Goal: Transaction & Acquisition: Purchase product/service

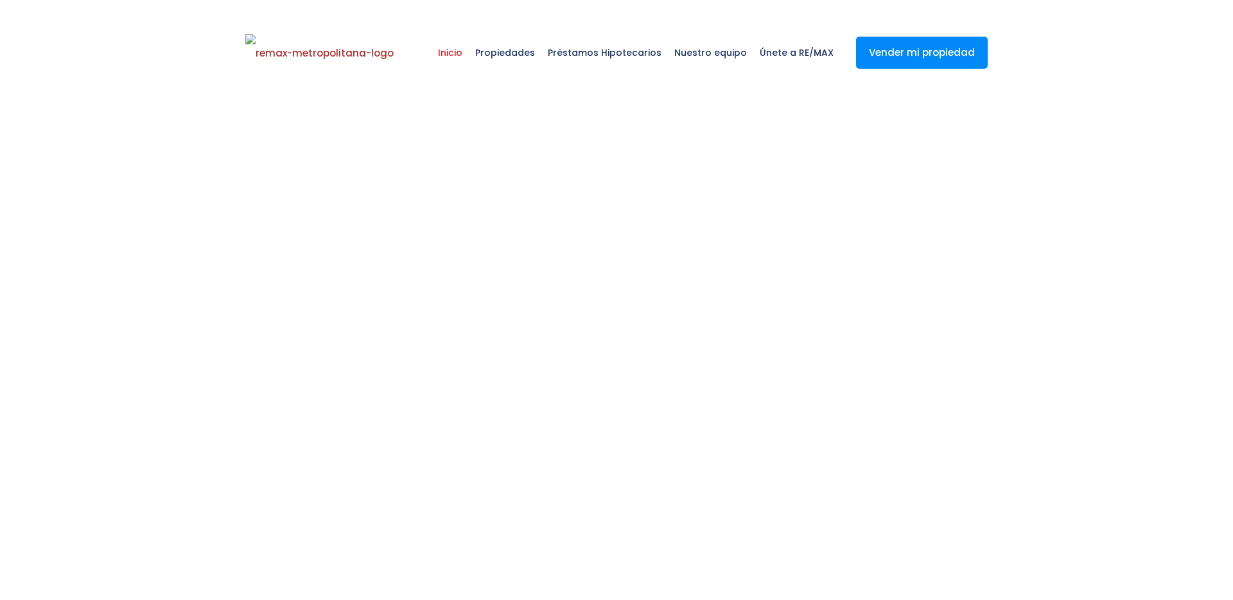
select select
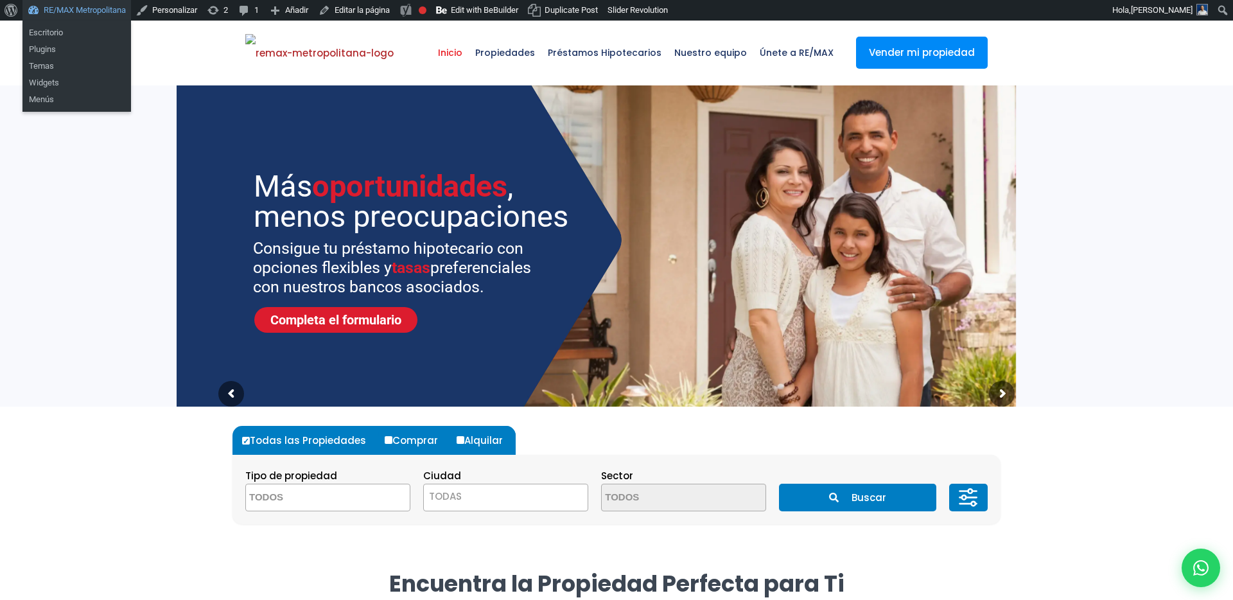
click at [92, 16] on link "RE/MAX Metropolitana" at bounding box center [76, 10] width 109 height 21
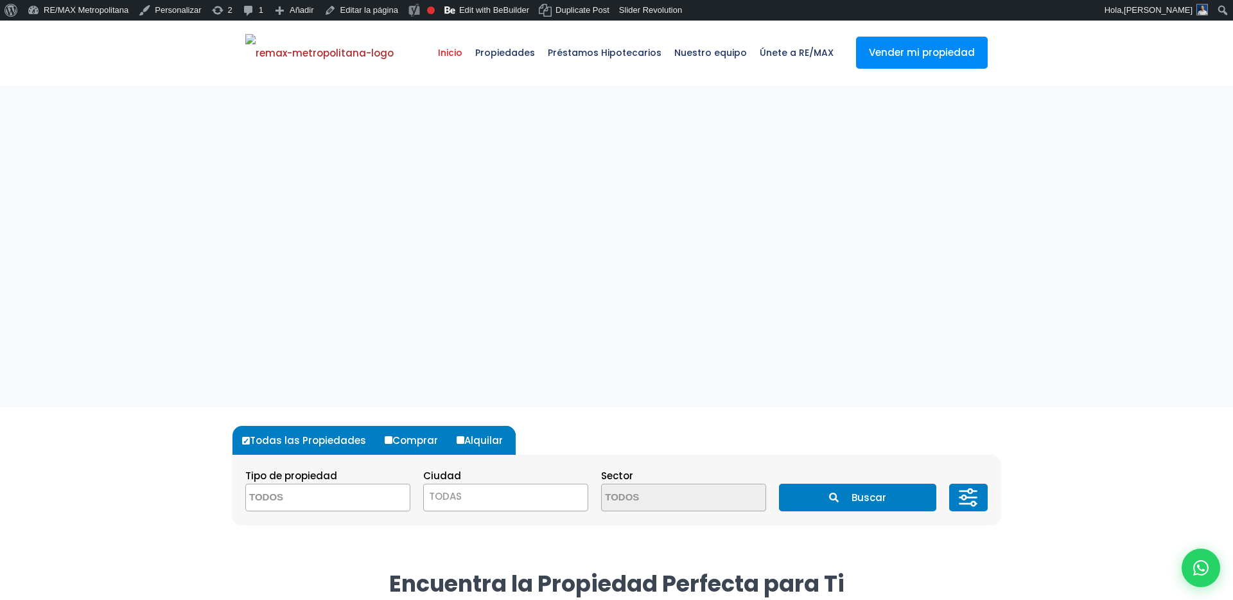
select select
click at [512, 53] on span "Propiedades" at bounding box center [505, 52] width 73 height 39
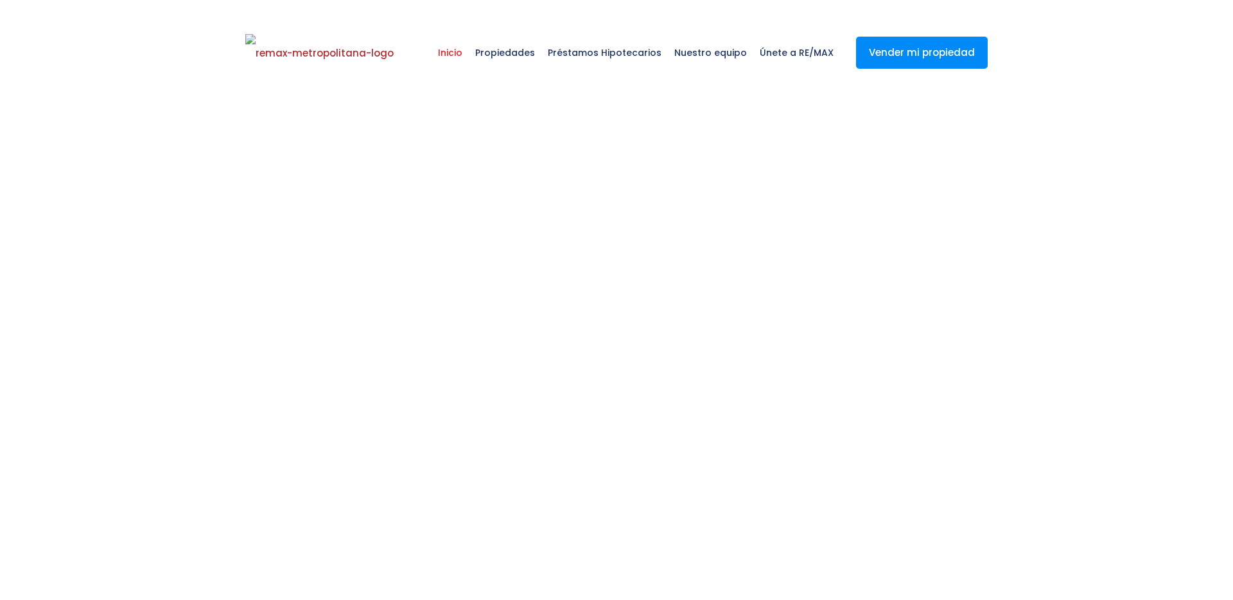
select select
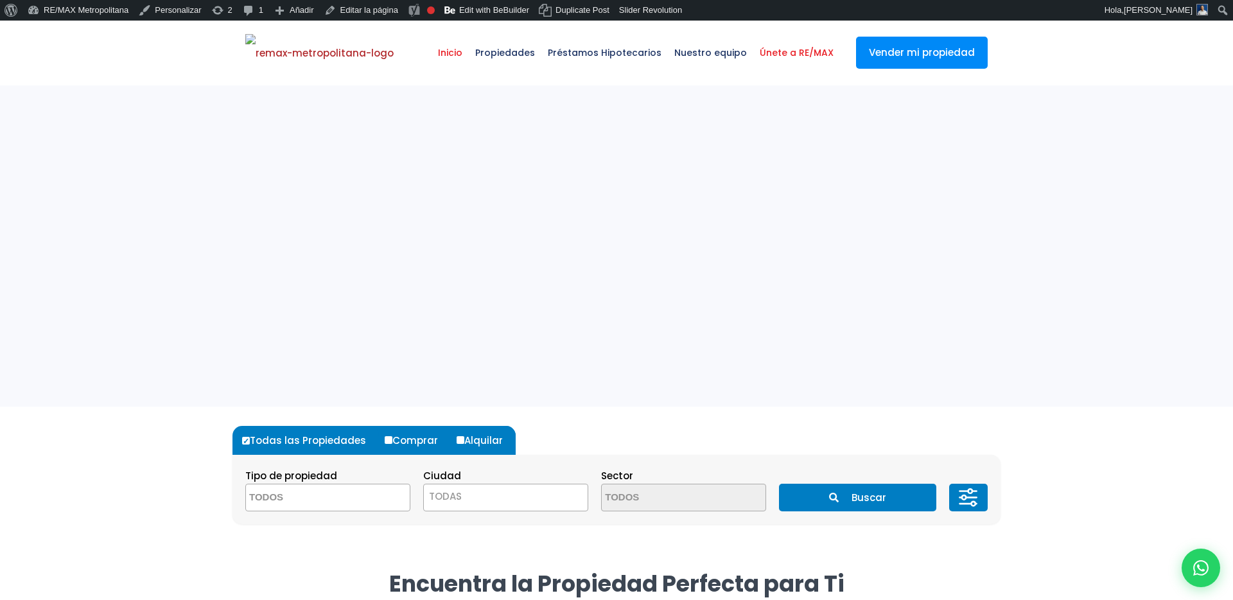
click at [770, 51] on span "Únete a RE/MAX" at bounding box center [796, 52] width 87 height 39
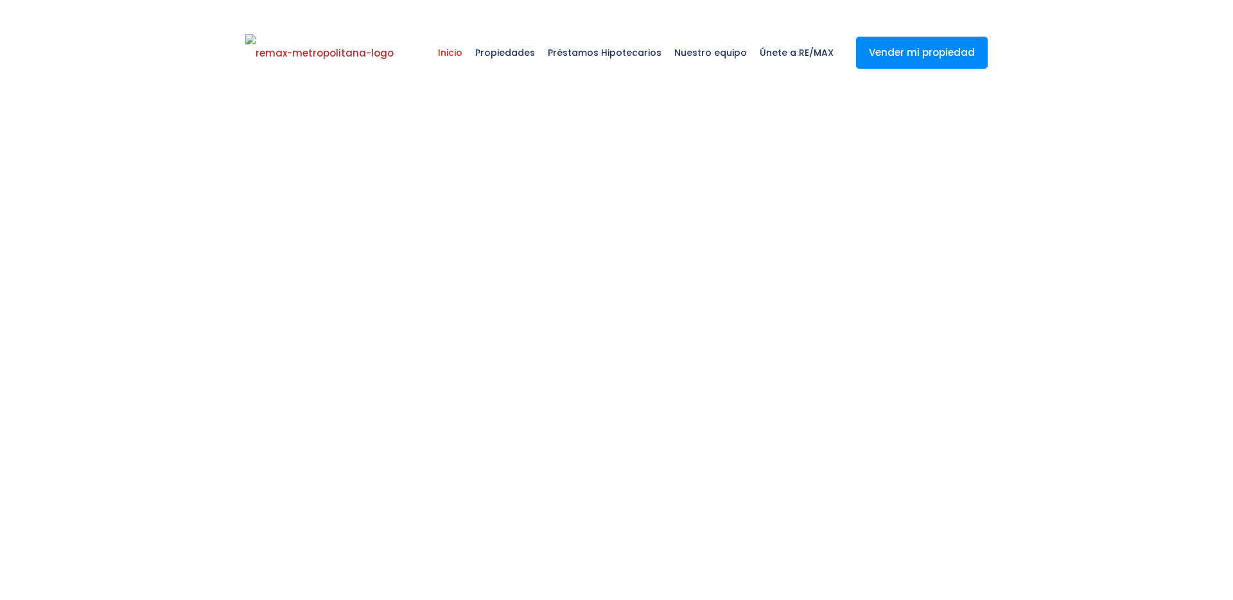
select select
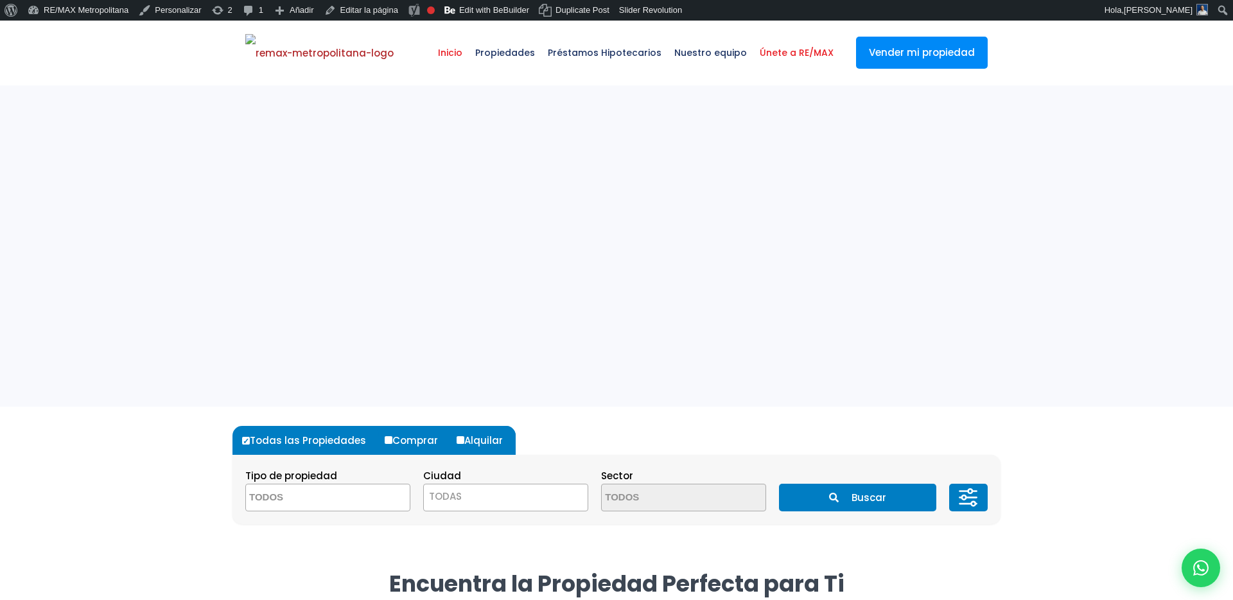
click at [764, 51] on span "Únete a RE/MAX" at bounding box center [796, 52] width 87 height 39
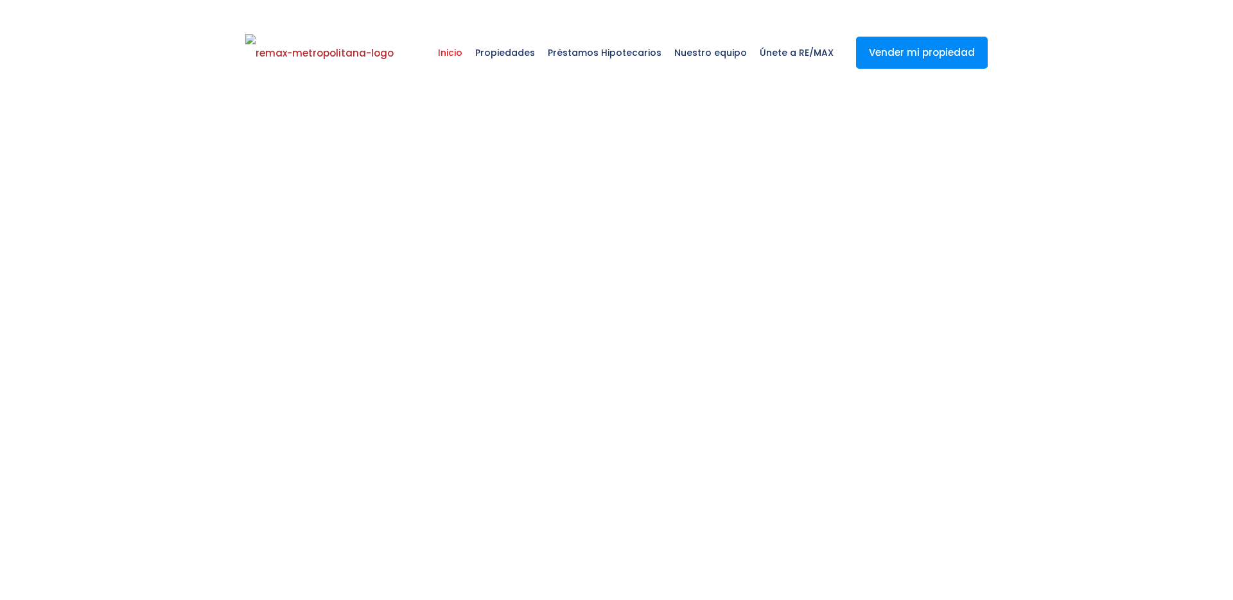
select select
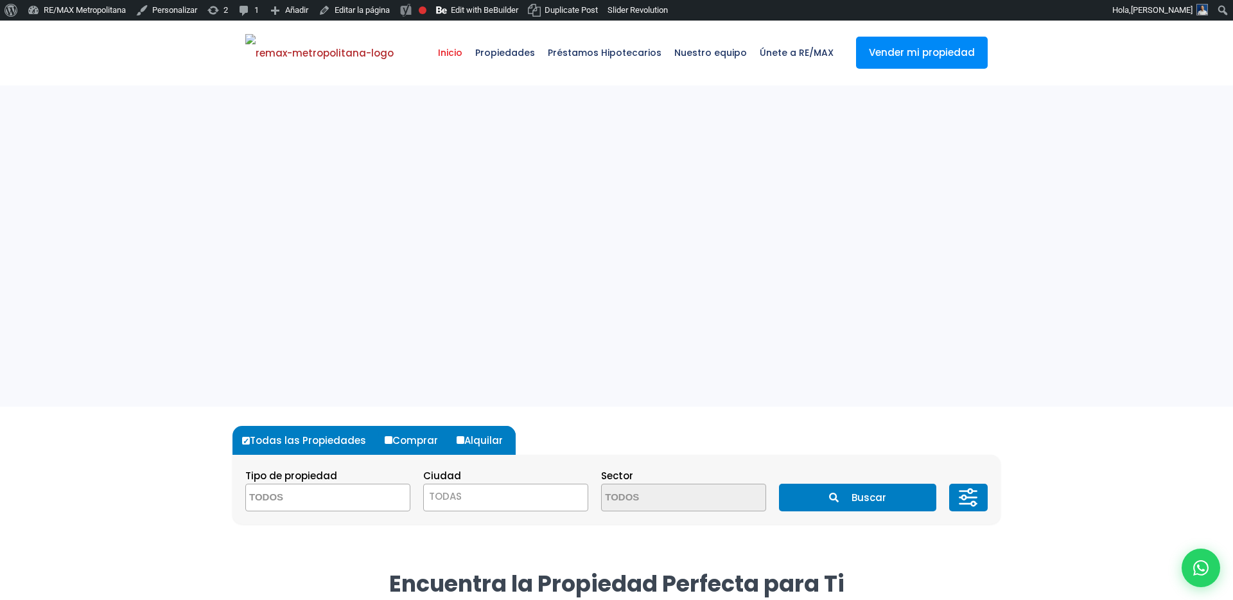
select select
click at [524, 57] on span "Propiedades" at bounding box center [505, 52] width 73 height 39
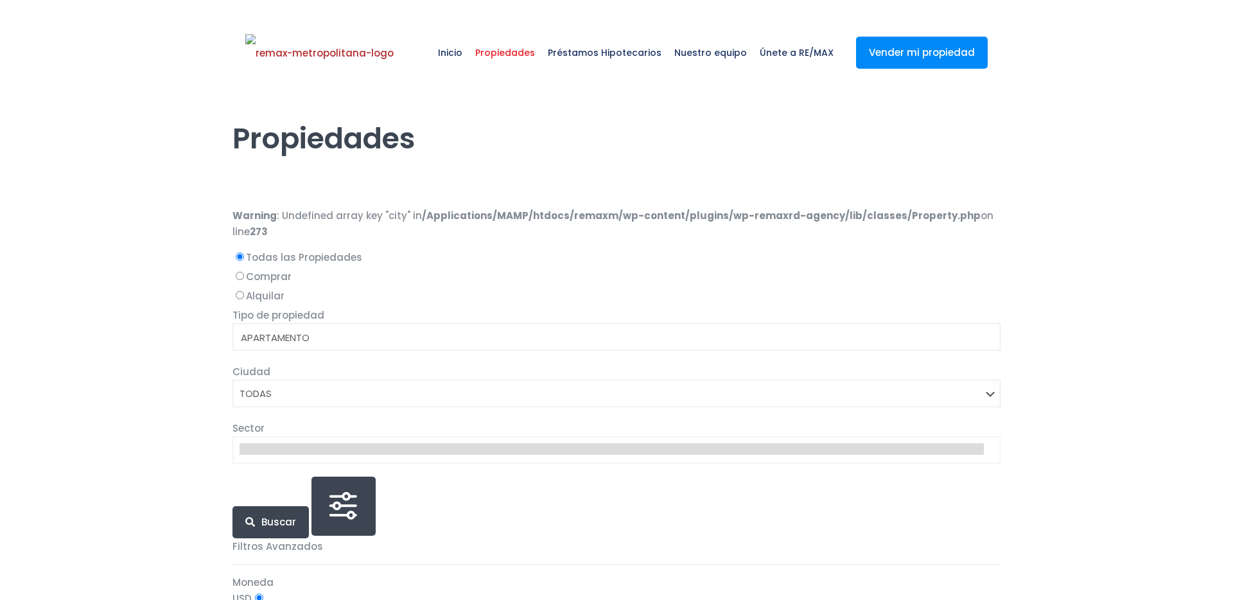
select select
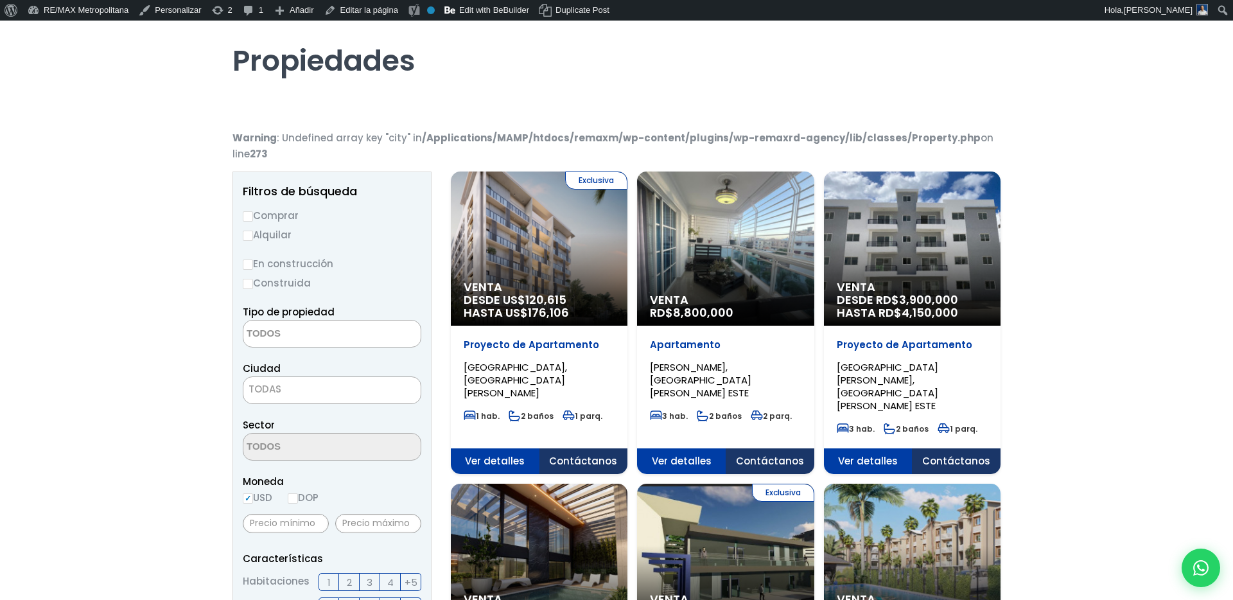
scroll to position [269, 0]
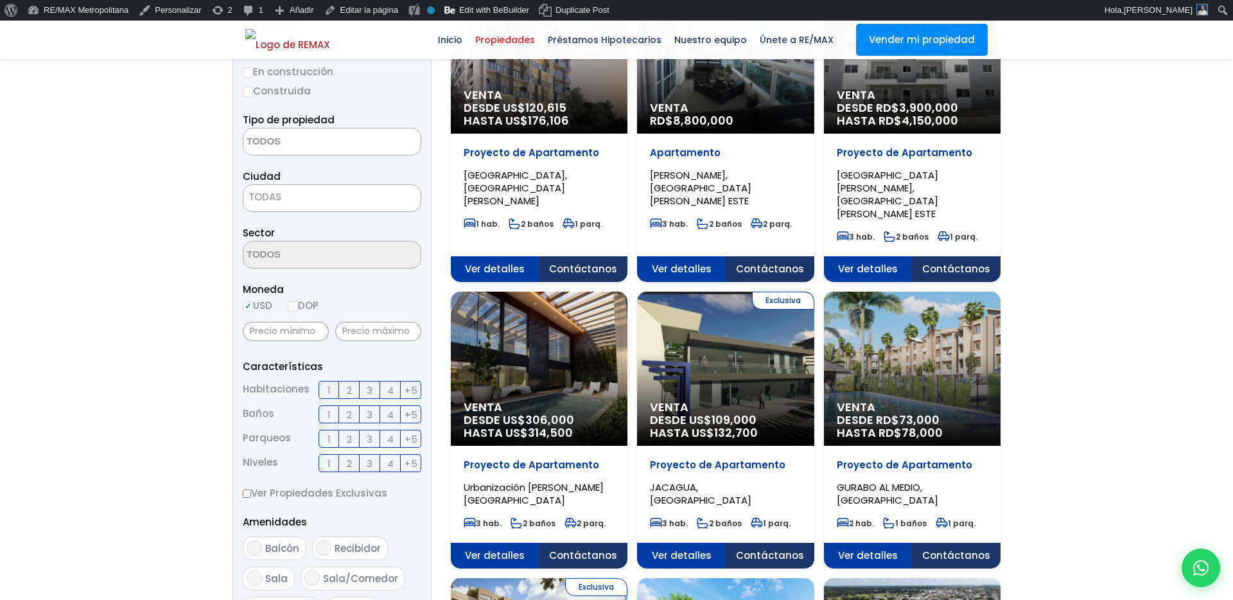
click at [485, 139] on div "Proyecto de Apartamento ZONA UNIVERSITARIA, SANTO DOMINGO DE GUZMÁN 1 hab. 2 ba…" at bounding box center [539, 195] width 177 height 123
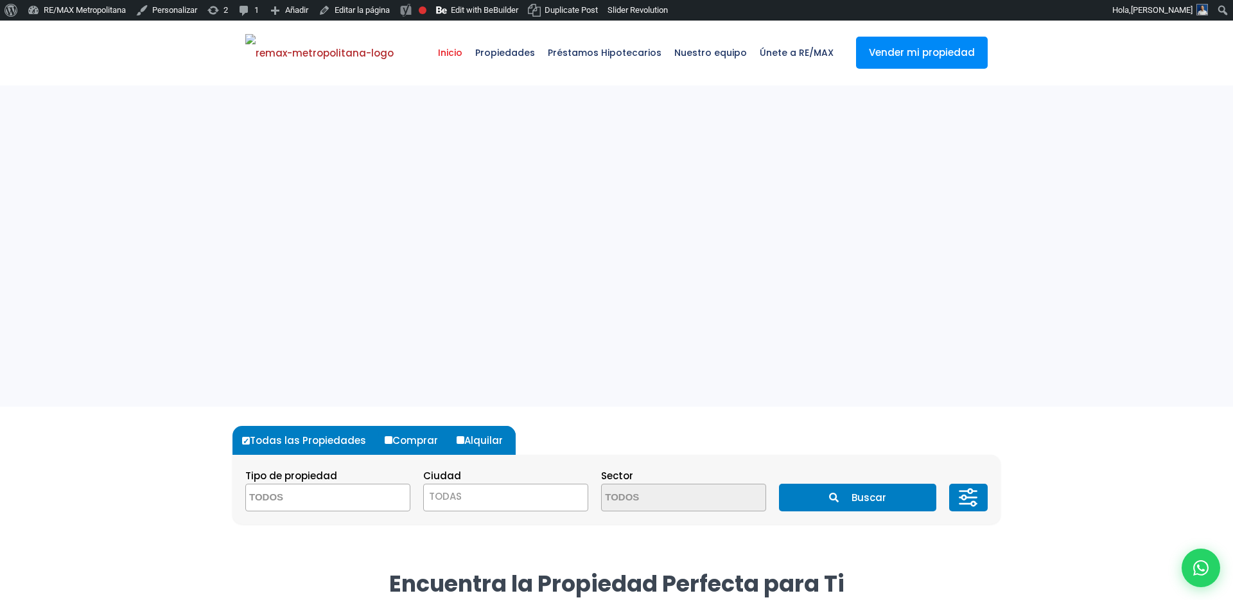
select select
click at [529, 62] on span "Propiedades" at bounding box center [505, 52] width 73 height 39
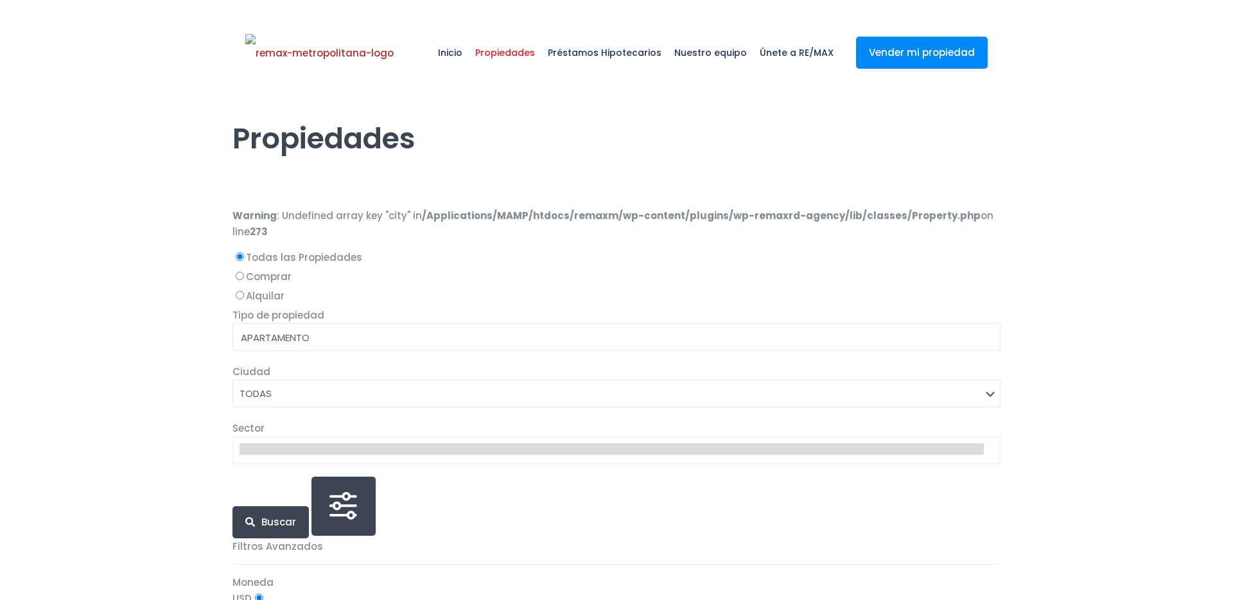
select select
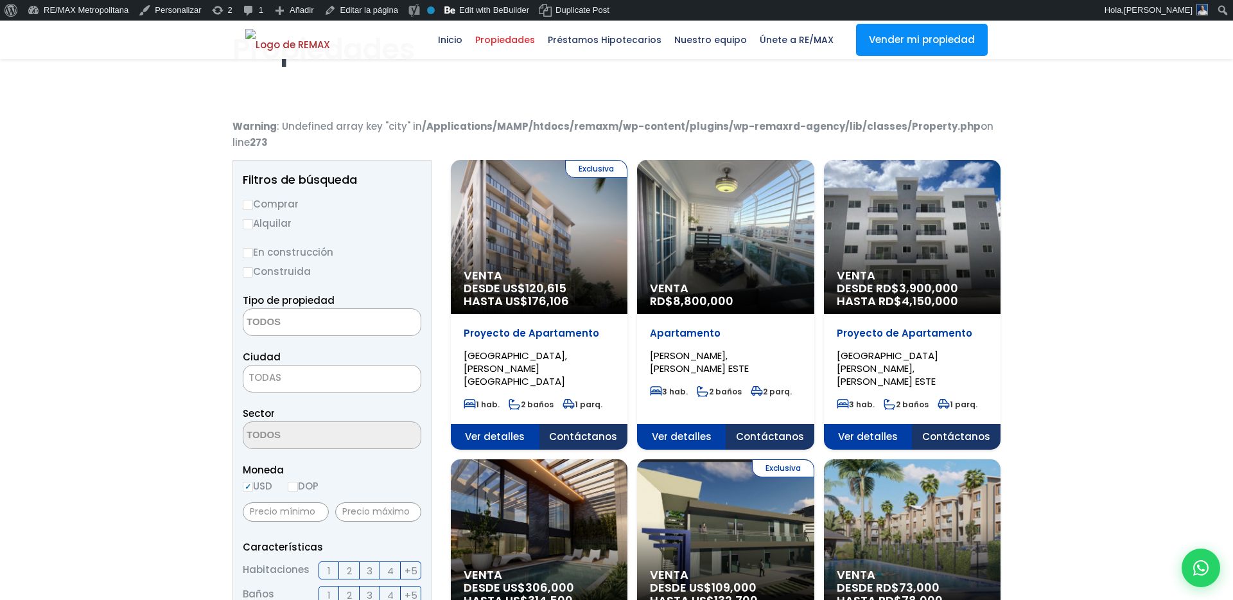
click at [513, 238] on div "Exclusiva Venta DESDE US$ 120,615 HASTA US$ 176,106" at bounding box center [539, 237] width 177 height 154
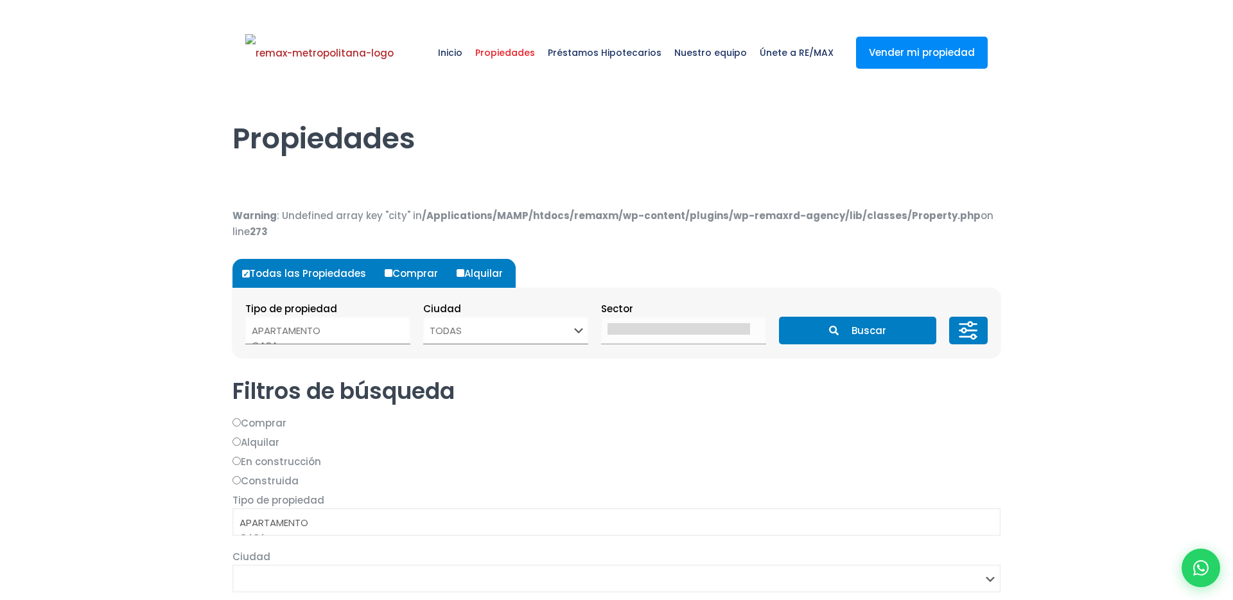
select select
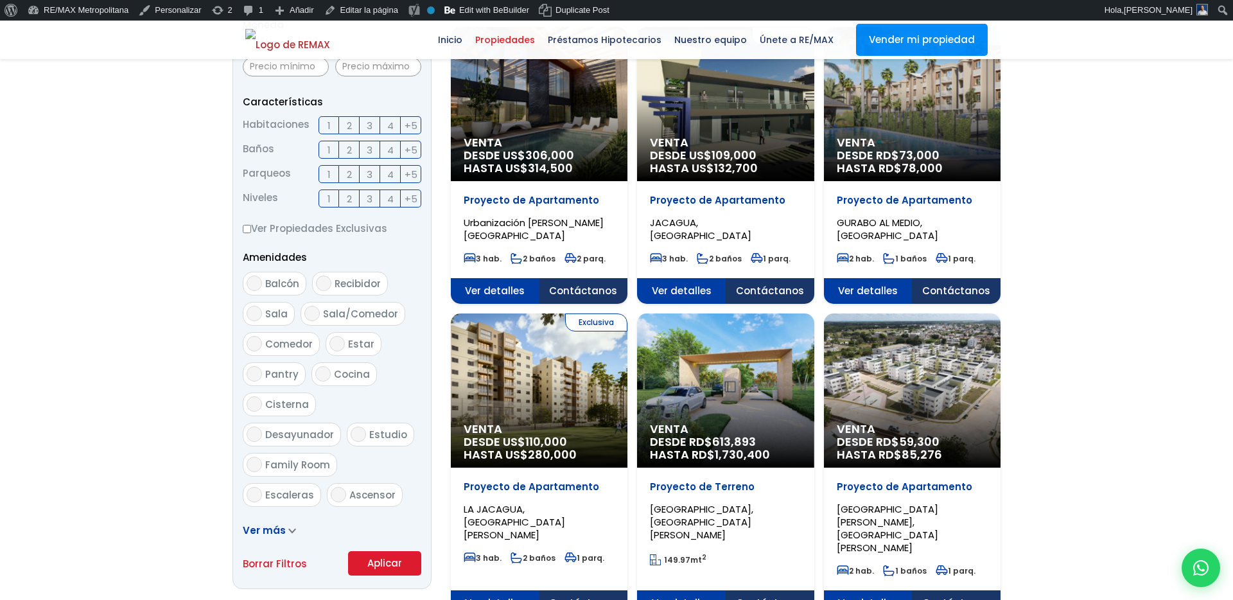
scroll to position [663, 0]
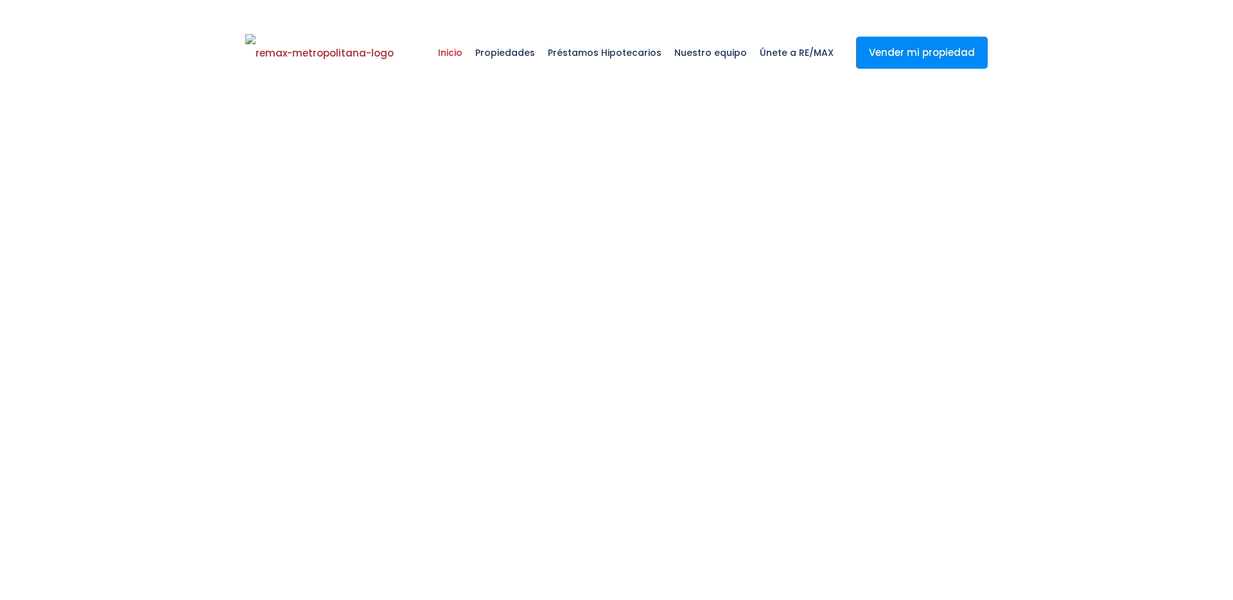
select select
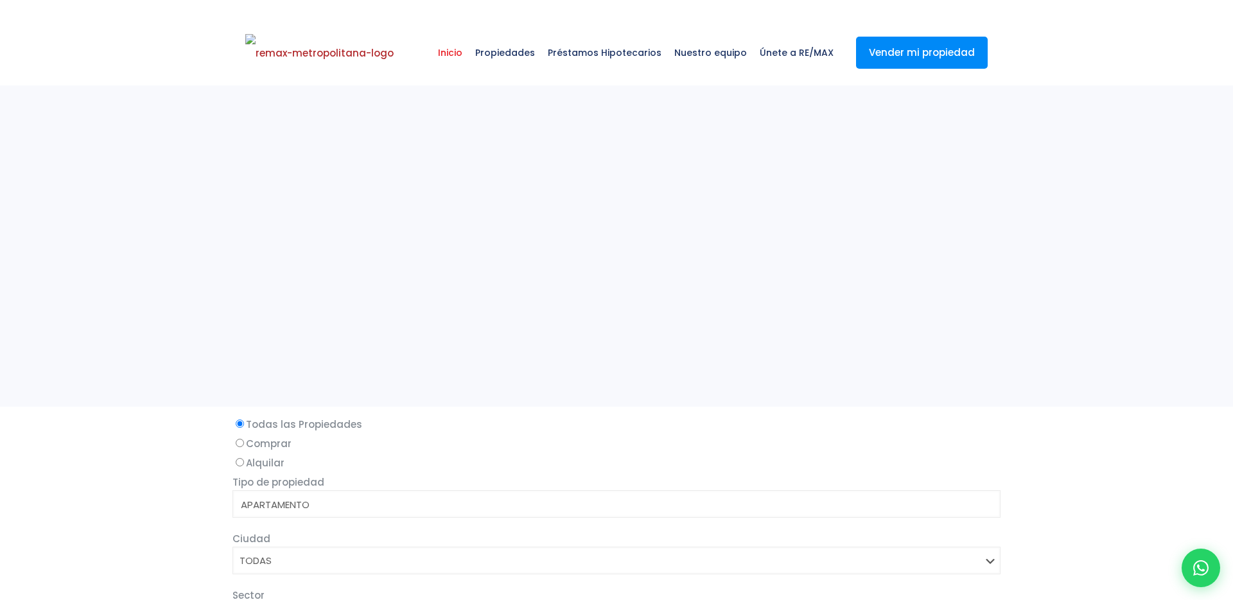
click at [536, 53] on span "Propiedades" at bounding box center [505, 52] width 73 height 39
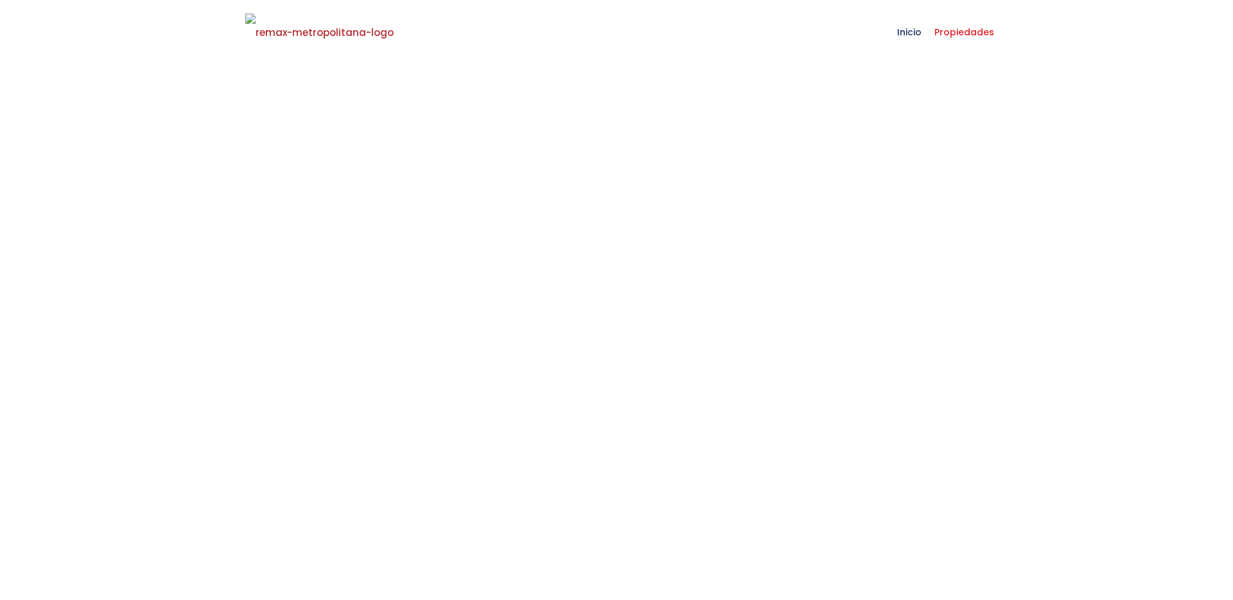
select select
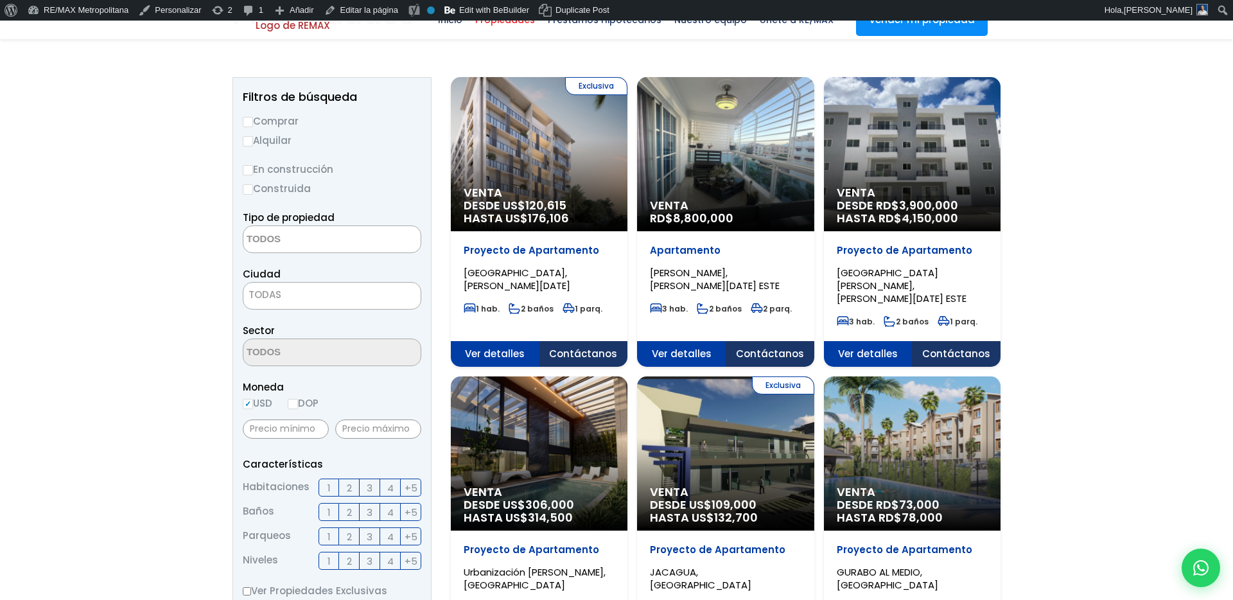
scroll to position [135, 0]
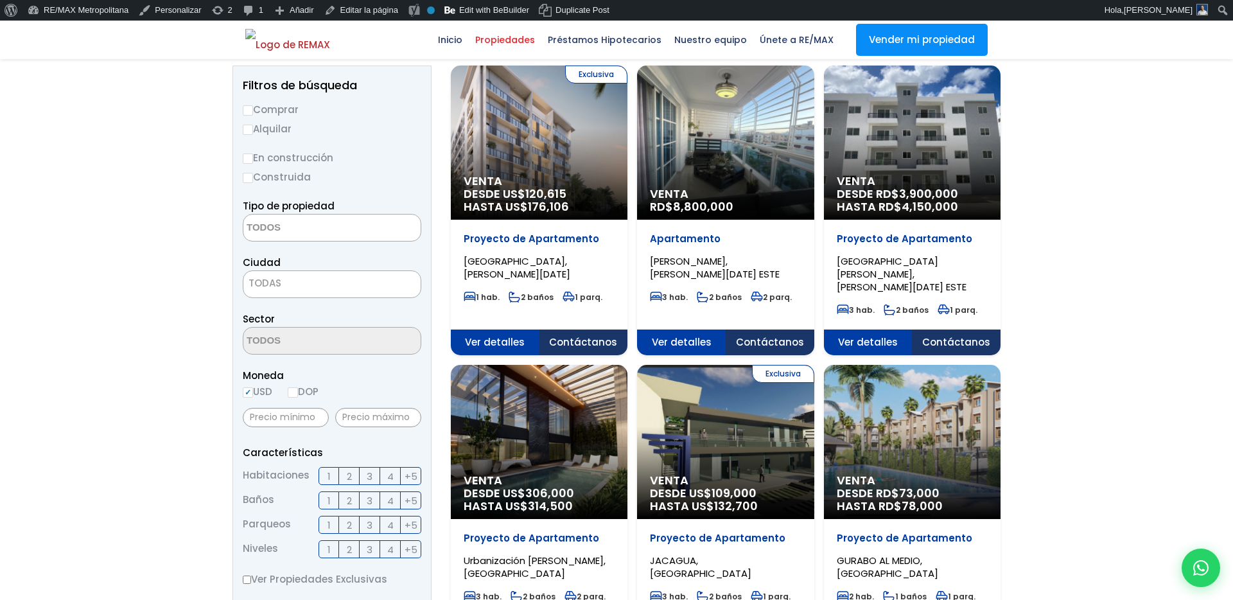
click at [552, 195] on span "120,615" at bounding box center [545, 194] width 41 height 16
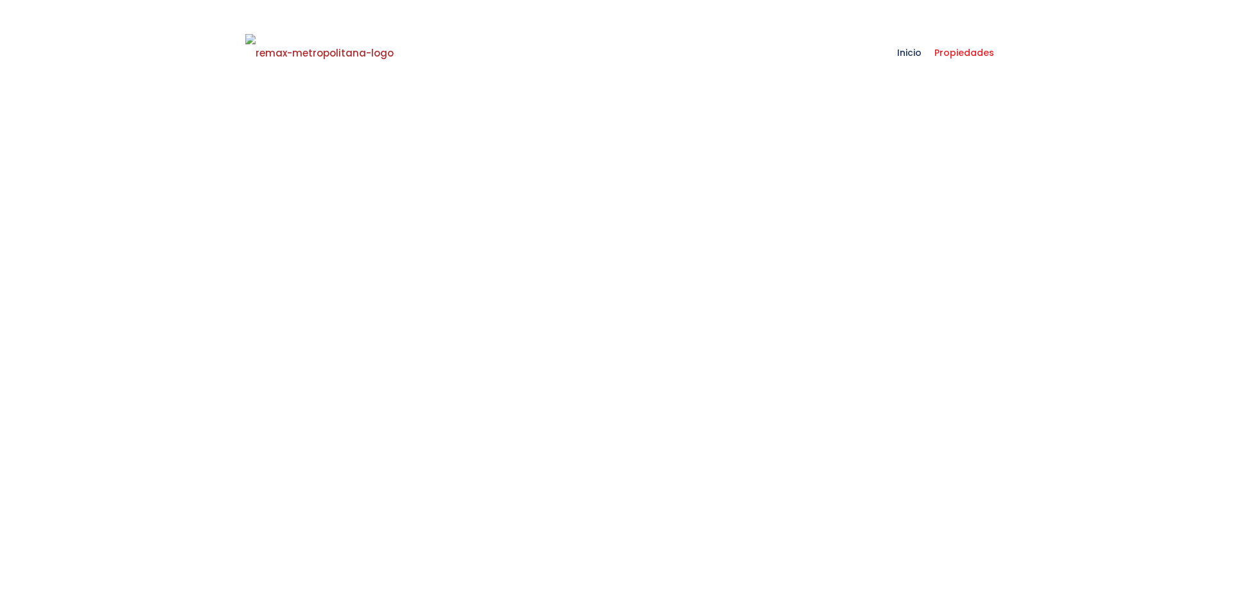
scroll to position [136, 0]
select select
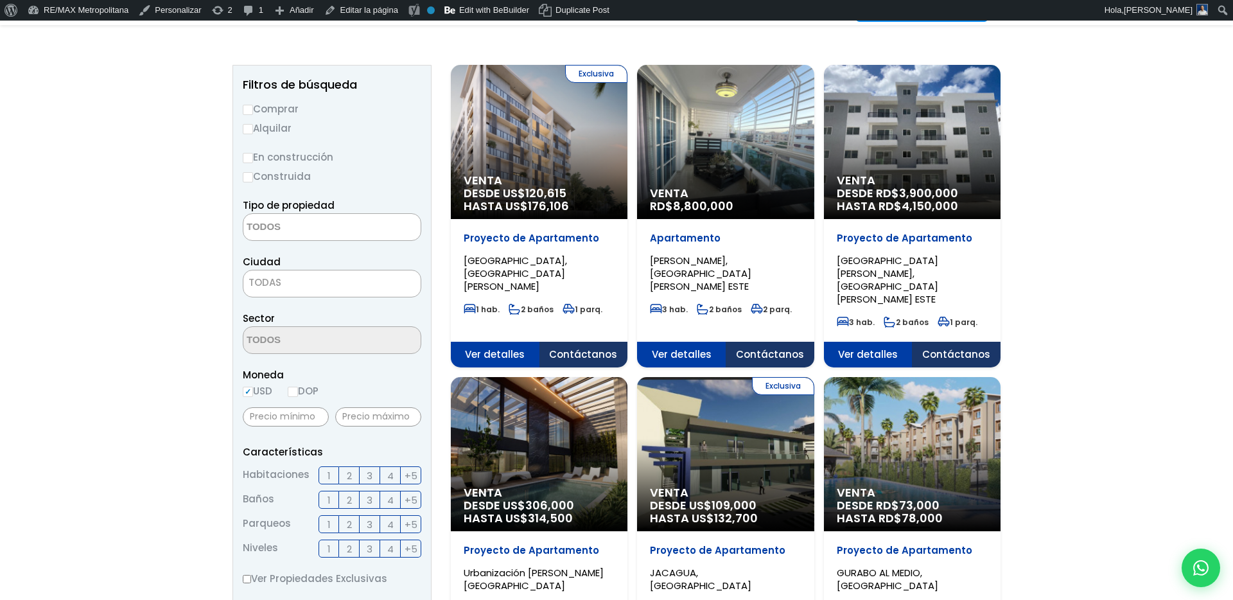
scroll to position [135, 0]
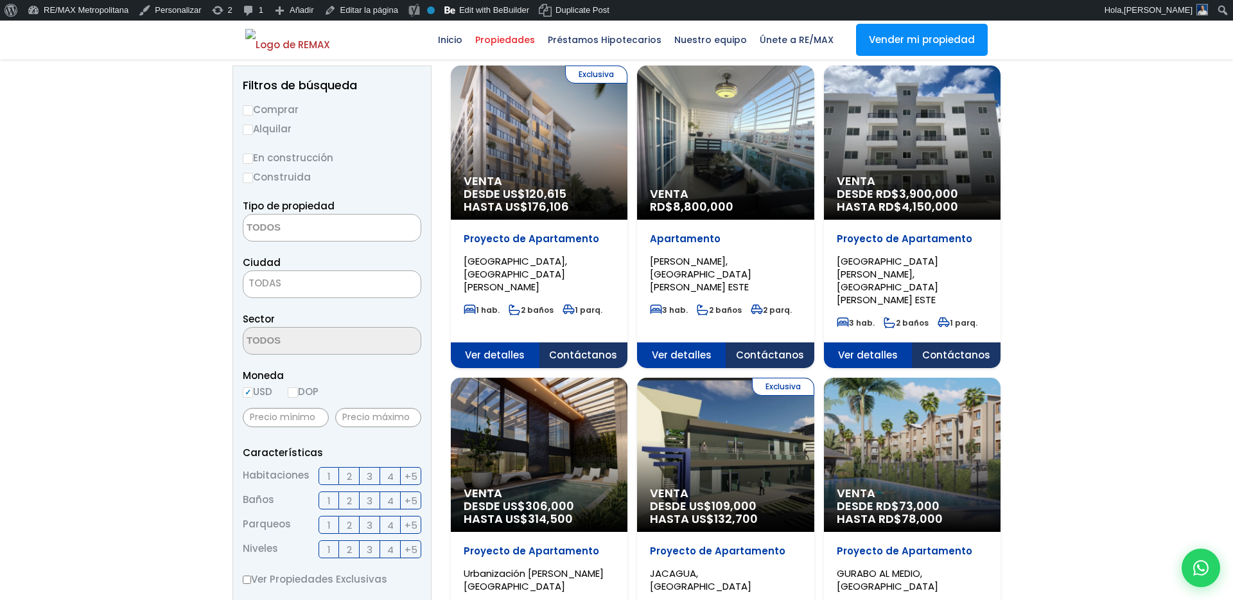
click at [628, 186] on div "Venta RD$ 8,800,000" at bounding box center [539, 143] width 177 height 154
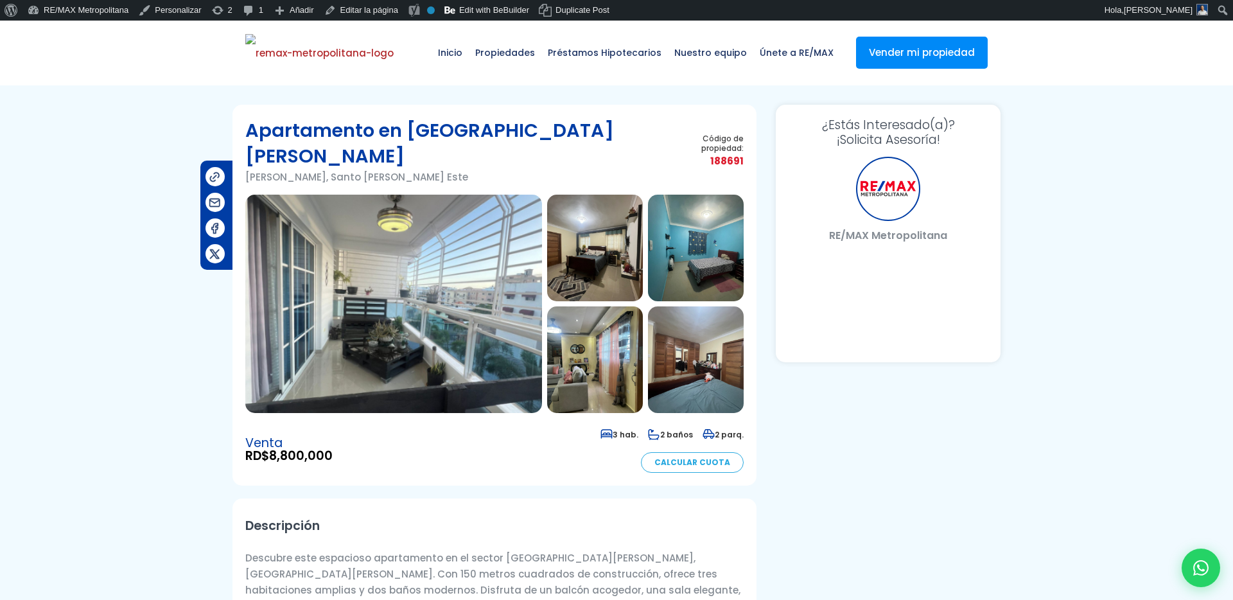
select select "DO"
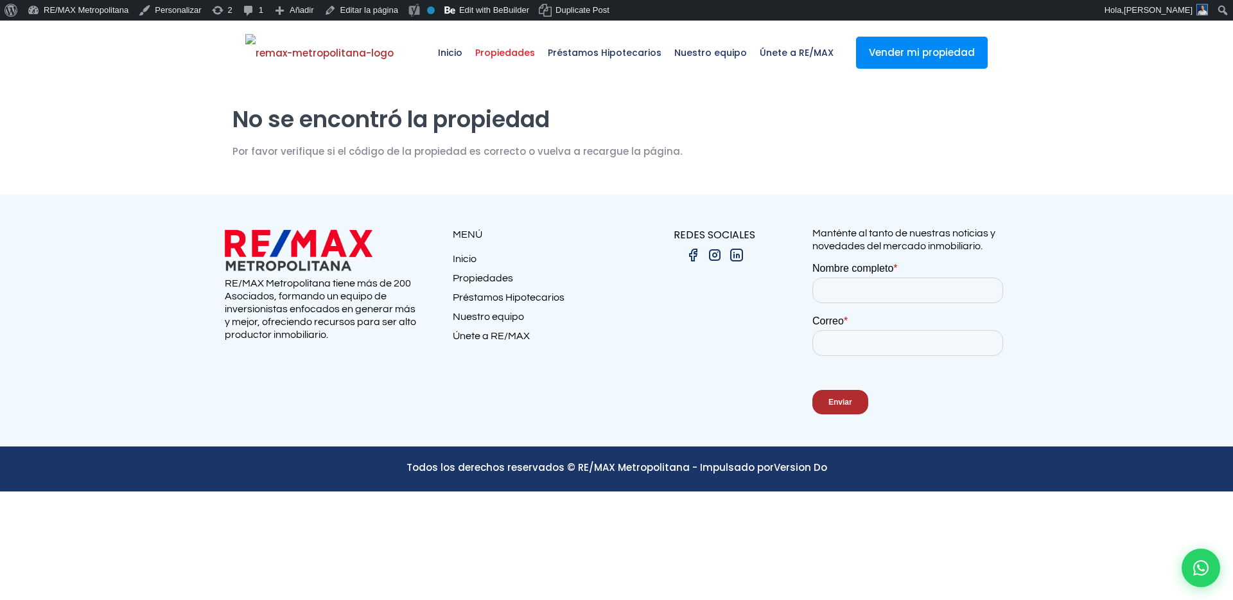
click at [542, 51] on span "Propiedades" at bounding box center [505, 52] width 73 height 39
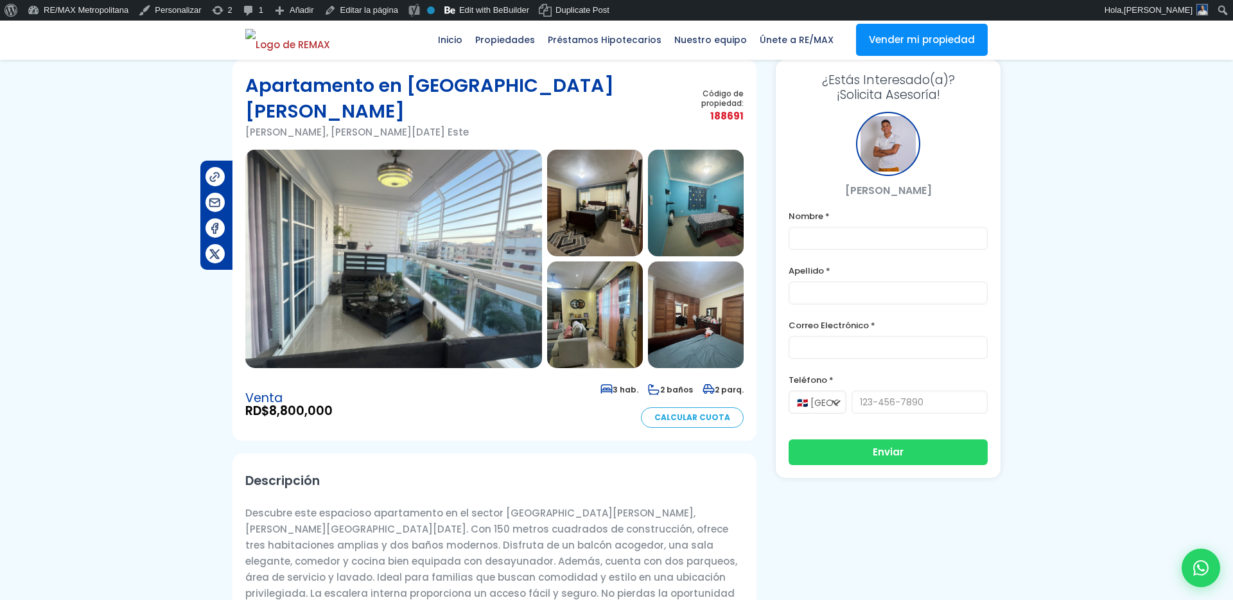
scroll to position [21, 0]
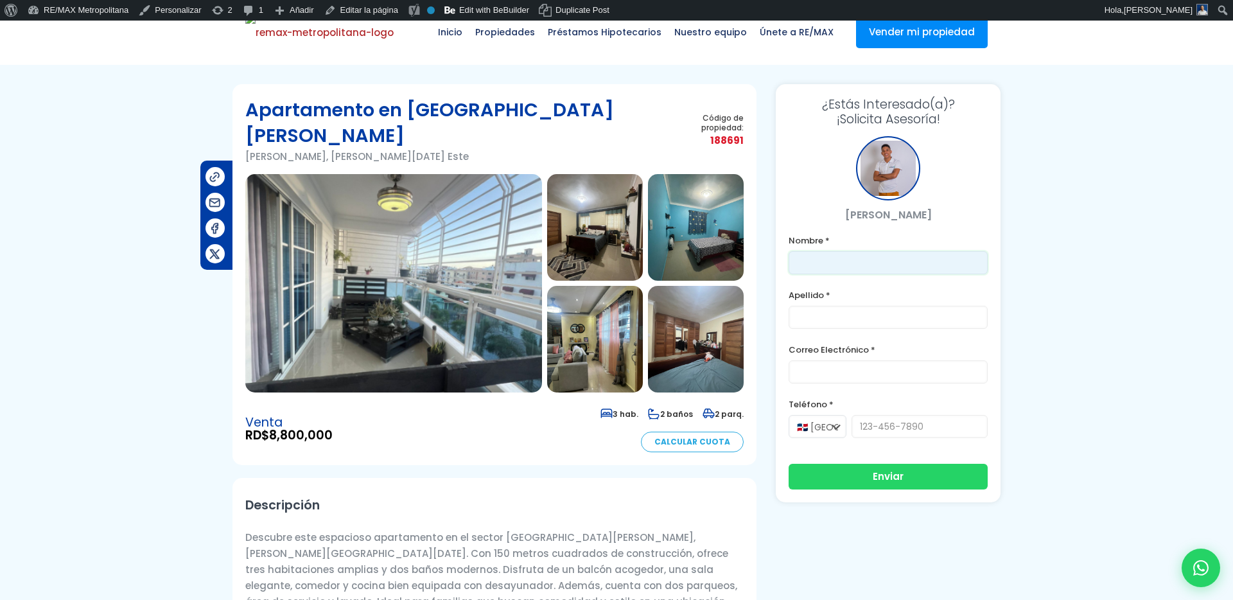
click at [809, 261] on input "text" at bounding box center [888, 262] width 199 height 23
click at [794, 210] on p "[PERSON_NAME]" at bounding box center [888, 215] width 199 height 16
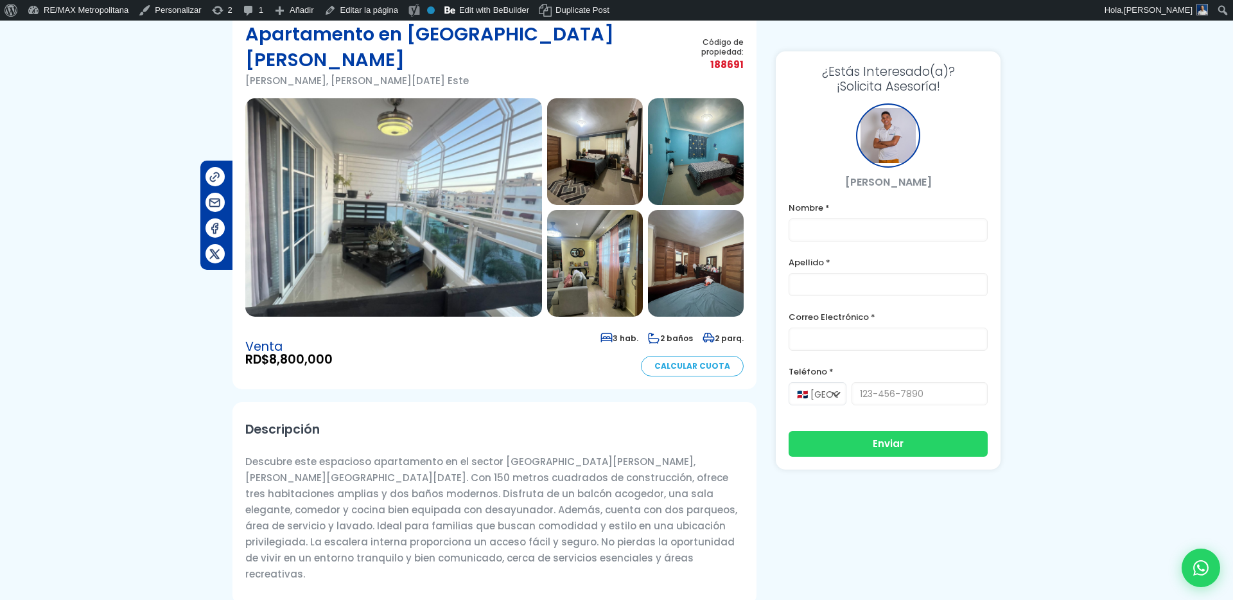
scroll to position [0, 0]
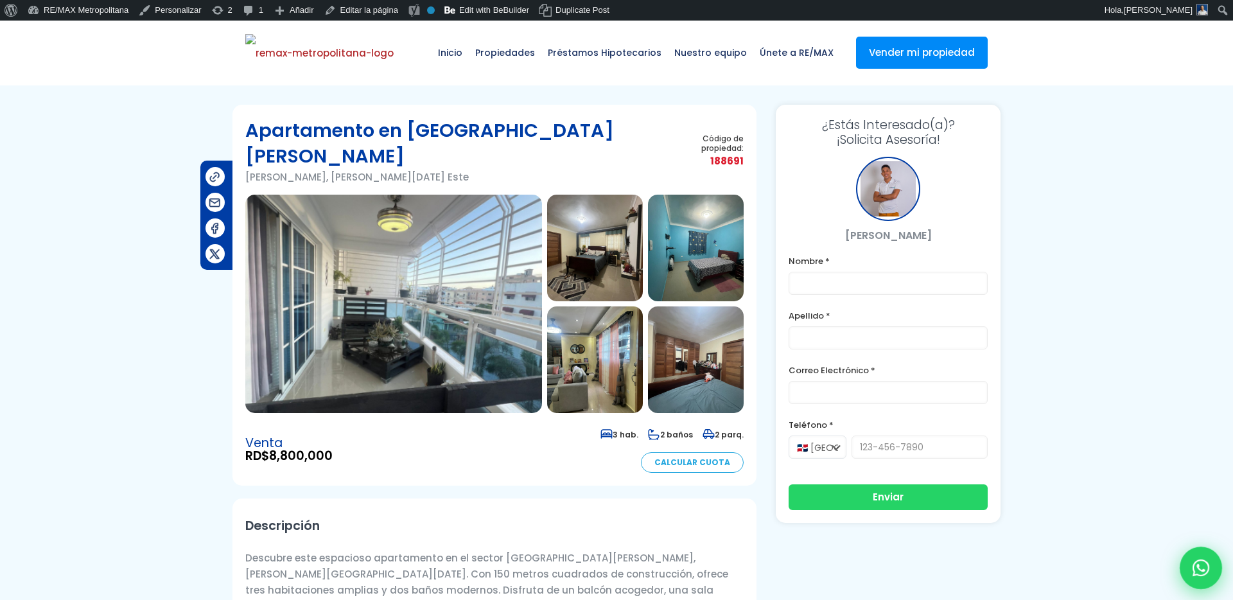
click at [1203, 561] on icon at bounding box center [1201, 567] width 17 height 17
type input "Franklin"
type input "[PERSON_NAME]"
type input "franklin.a.martedfe@gmail.com"
type input "829-619-1904"
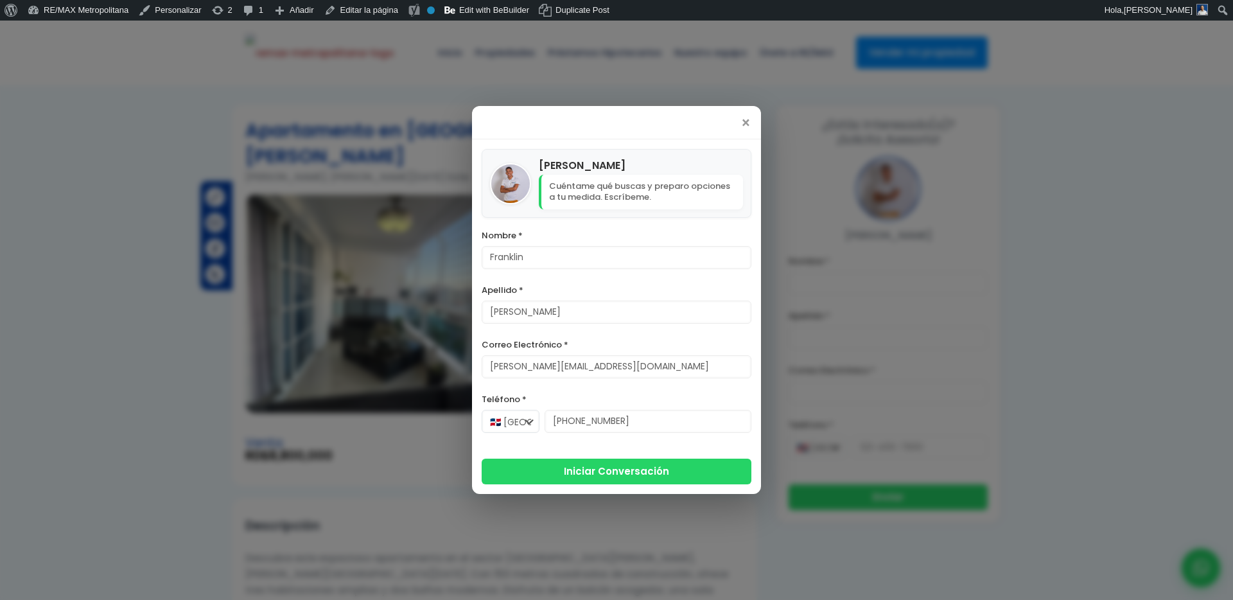
click at [344, 99] on div "× Franklin Marte Cuéntame qué buscas y preparo opciones a tu medida. Escríbeme.…" at bounding box center [616, 300] width 1233 height 600
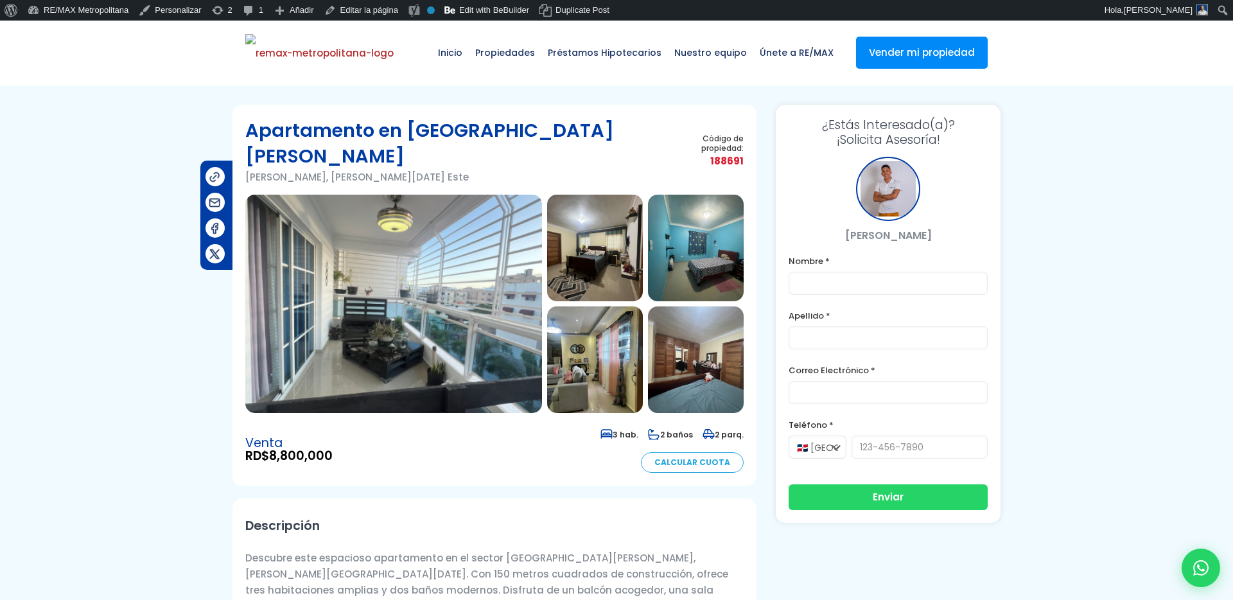
click at [881, 183] on div at bounding box center [888, 189] width 64 height 64
click at [527, 57] on span "Propiedades" at bounding box center [505, 52] width 73 height 39
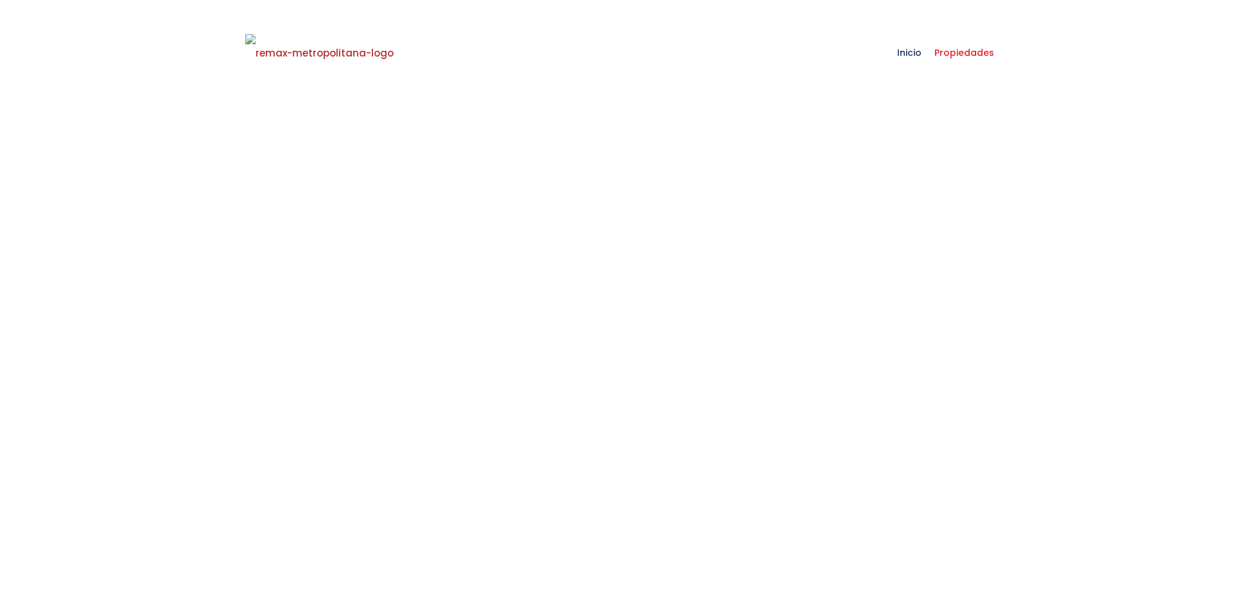
select select
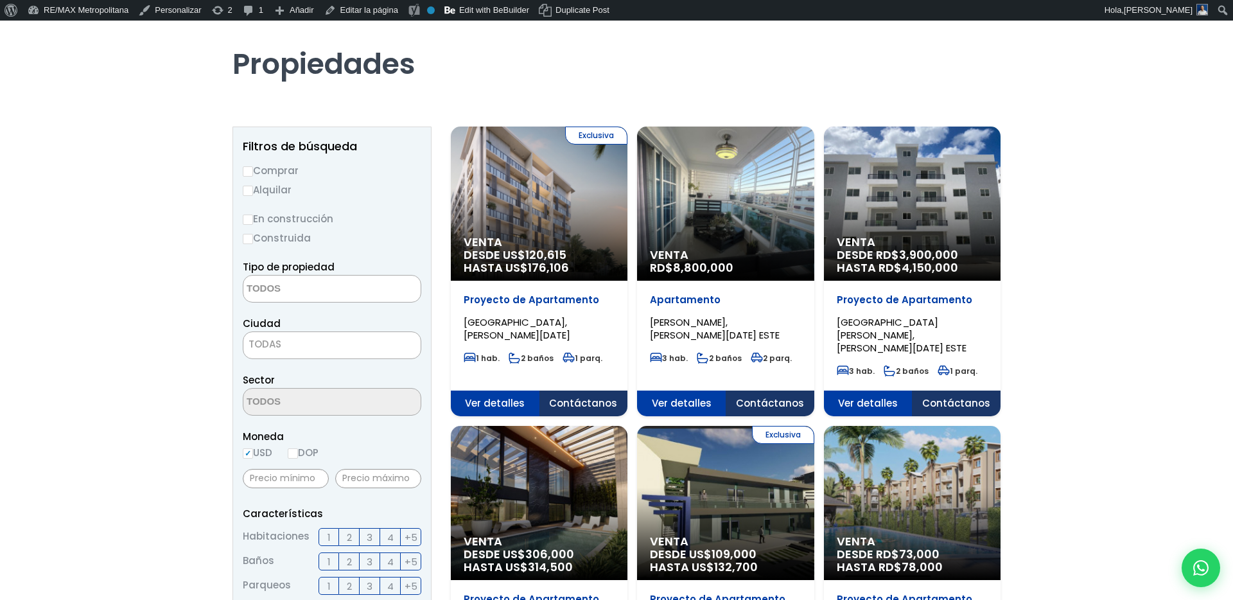
scroll to position [180, 0]
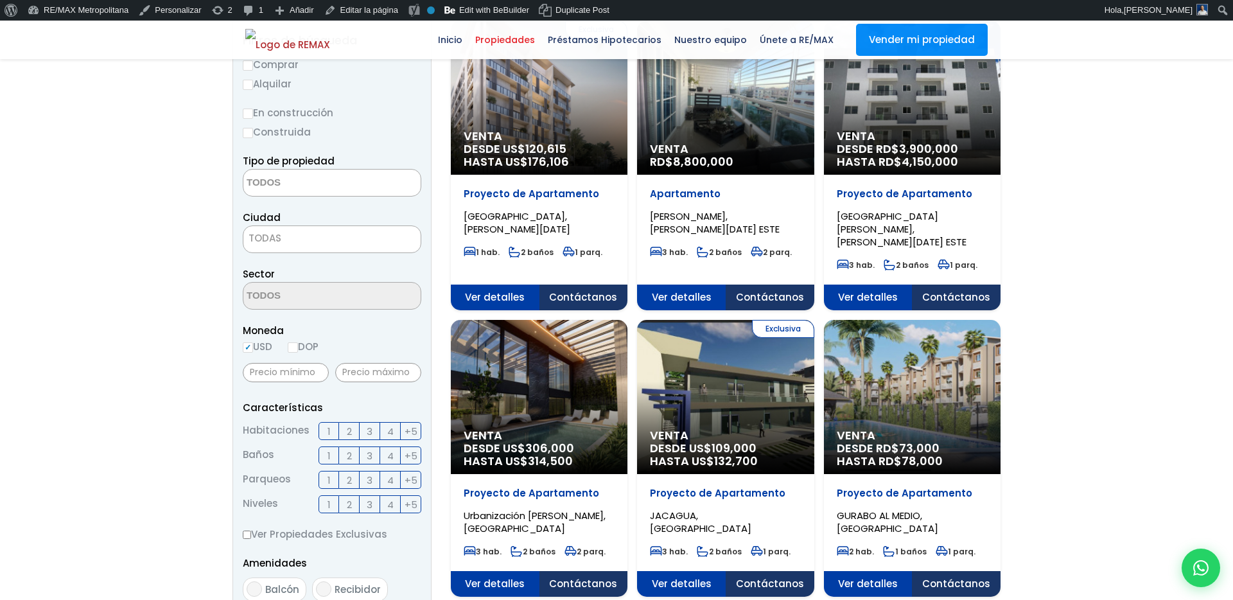
click at [628, 310] on span "Contáctanos" at bounding box center [584, 298] width 89 height 26
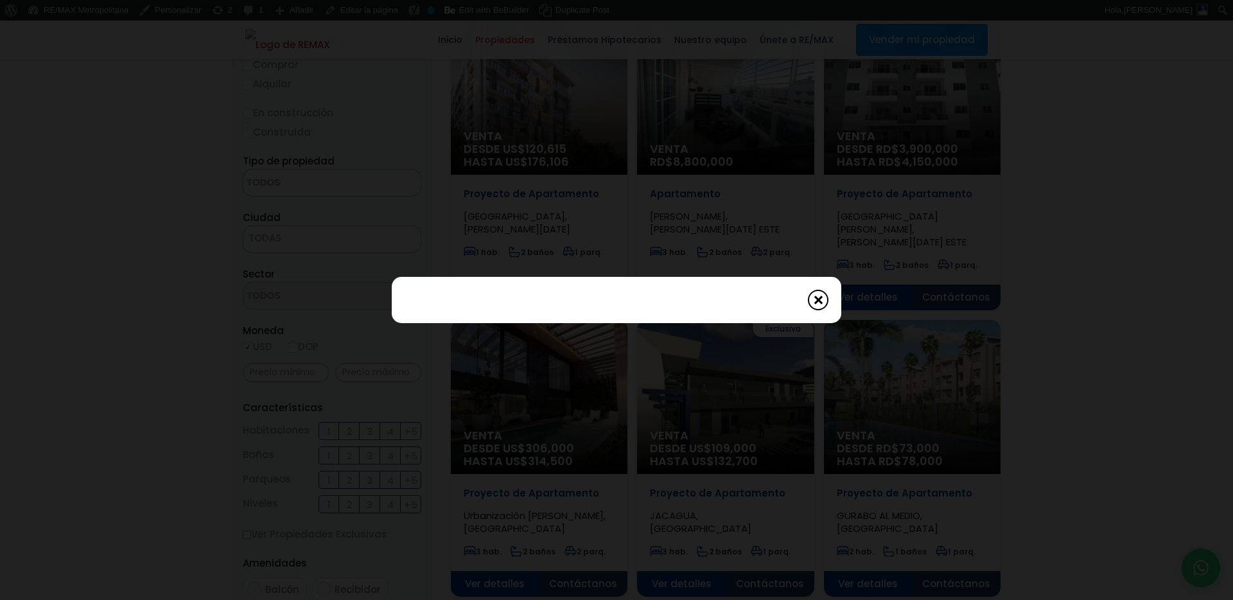
click at [822, 297] on span at bounding box center [818, 300] width 21 height 21
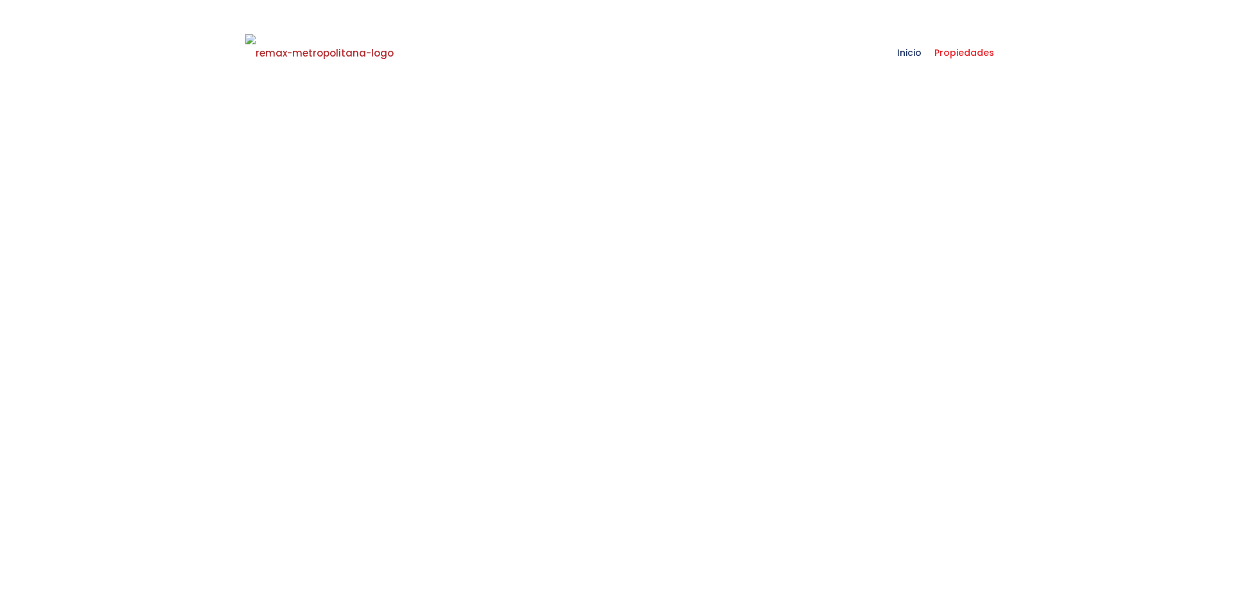
select select
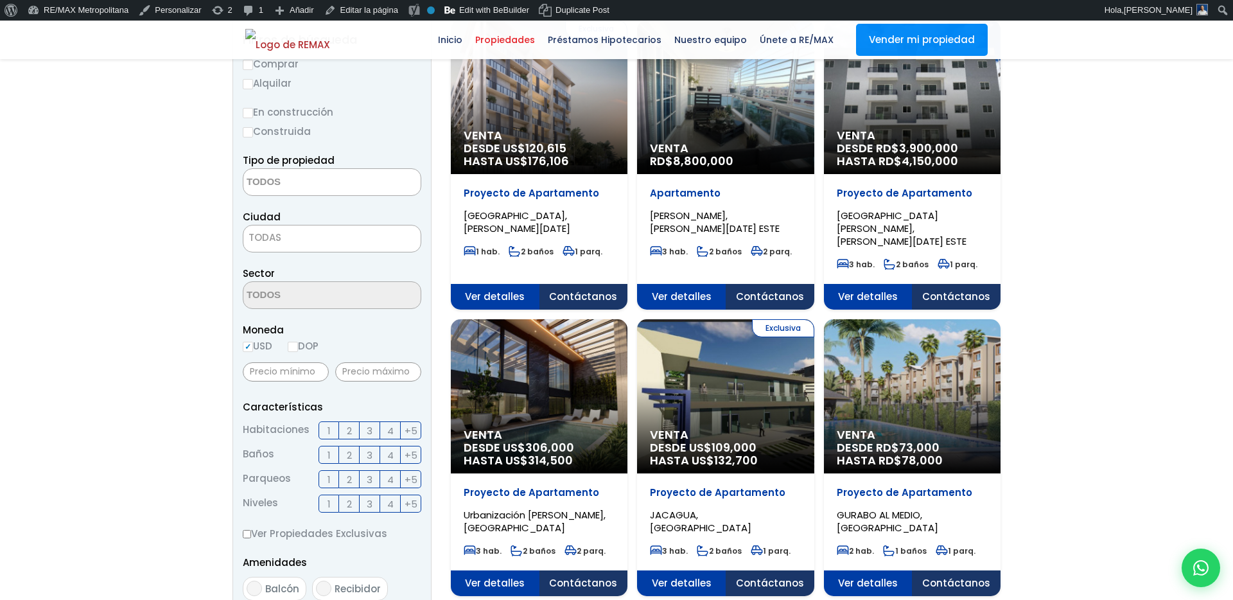
scroll to position [180, 0]
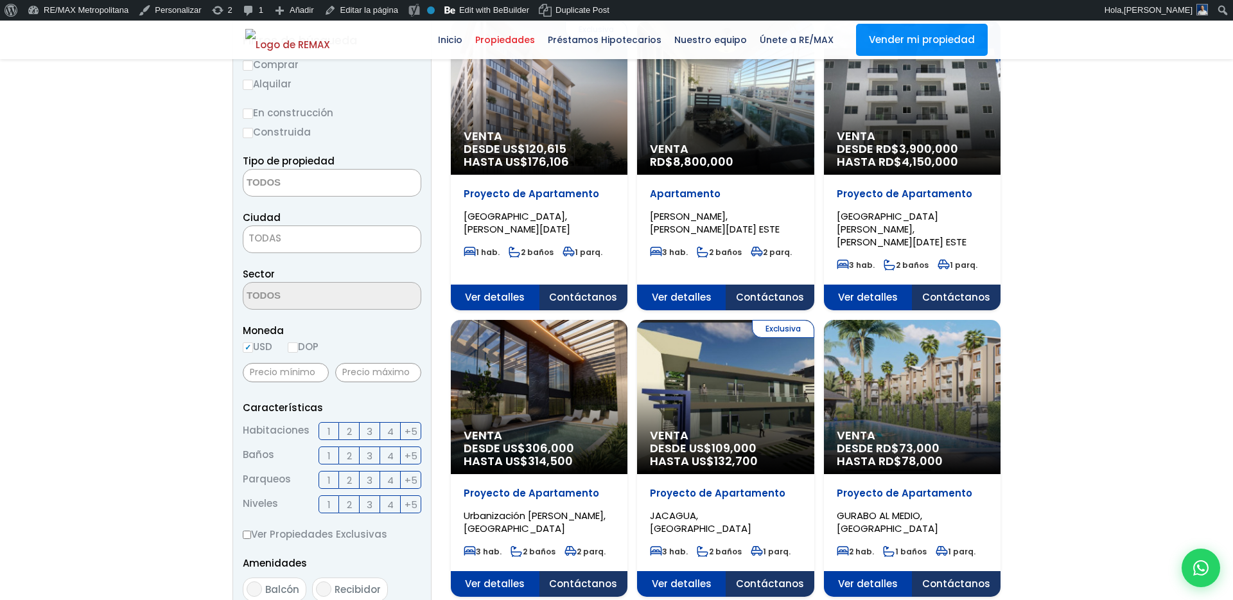
click at [628, 285] on span "Contáctanos" at bounding box center [584, 298] width 89 height 26
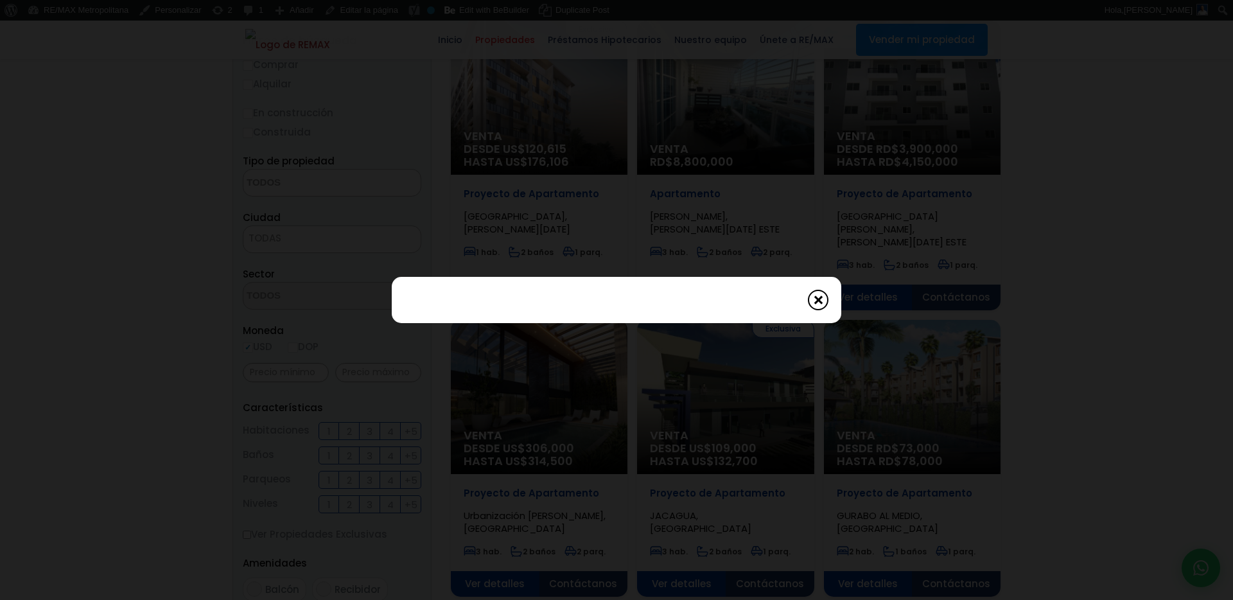
click at [818, 294] on span at bounding box center [818, 300] width 21 height 21
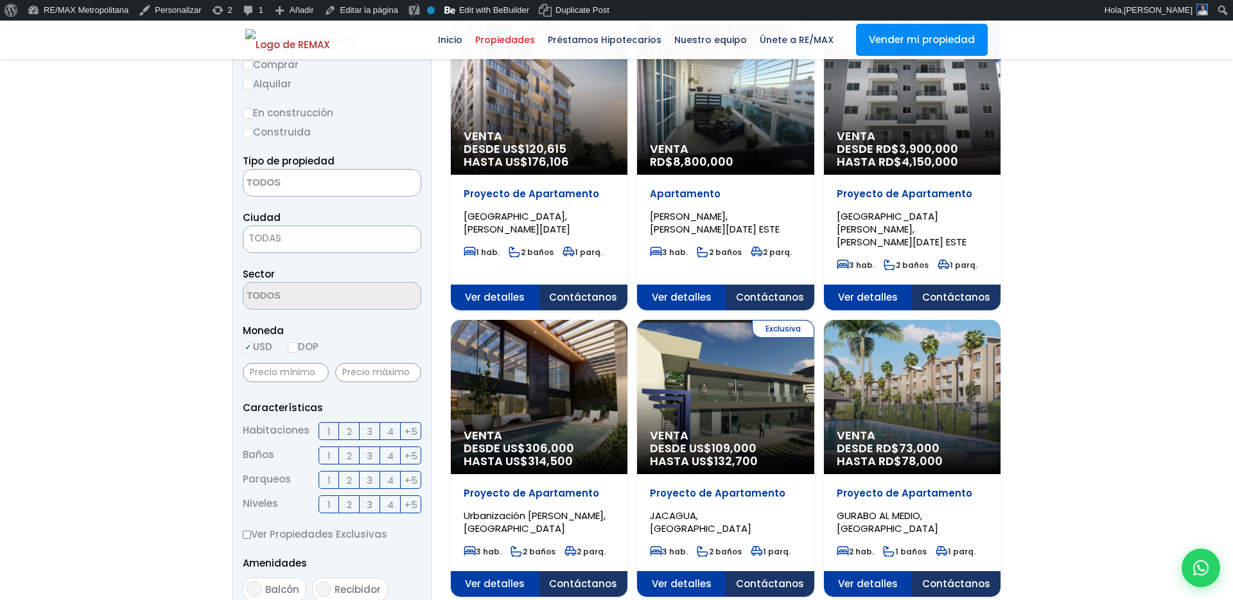
click at [628, 290] on span "Contáctanos" at bounding box center [584, 298] width 89 height 26
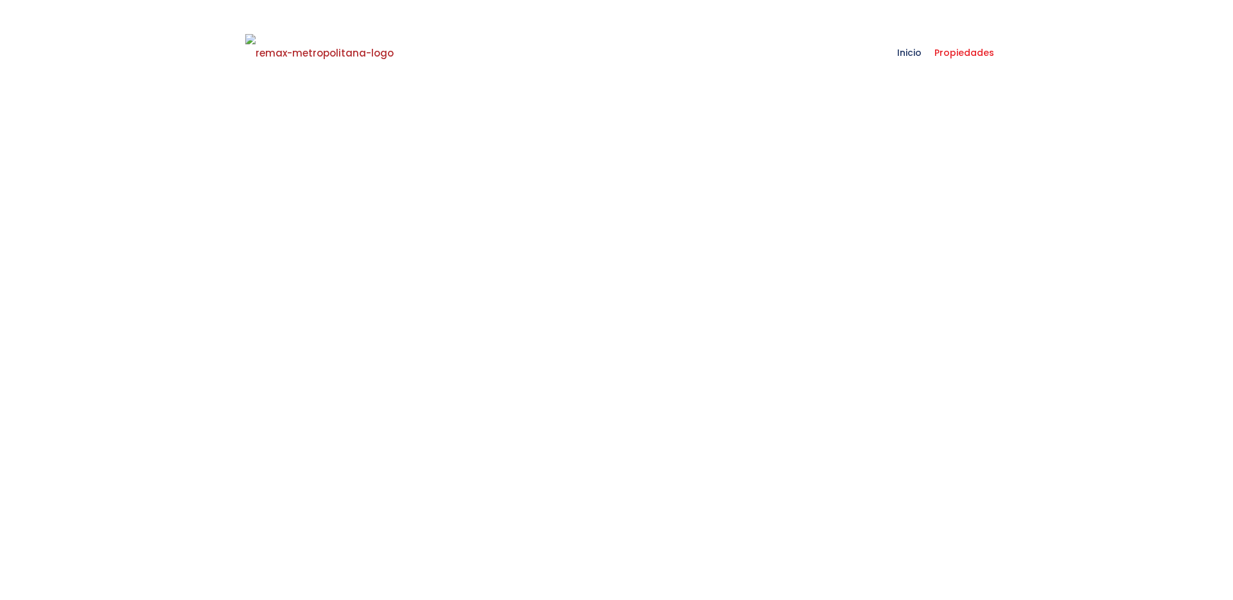
scroll to position [181, 0]
select select
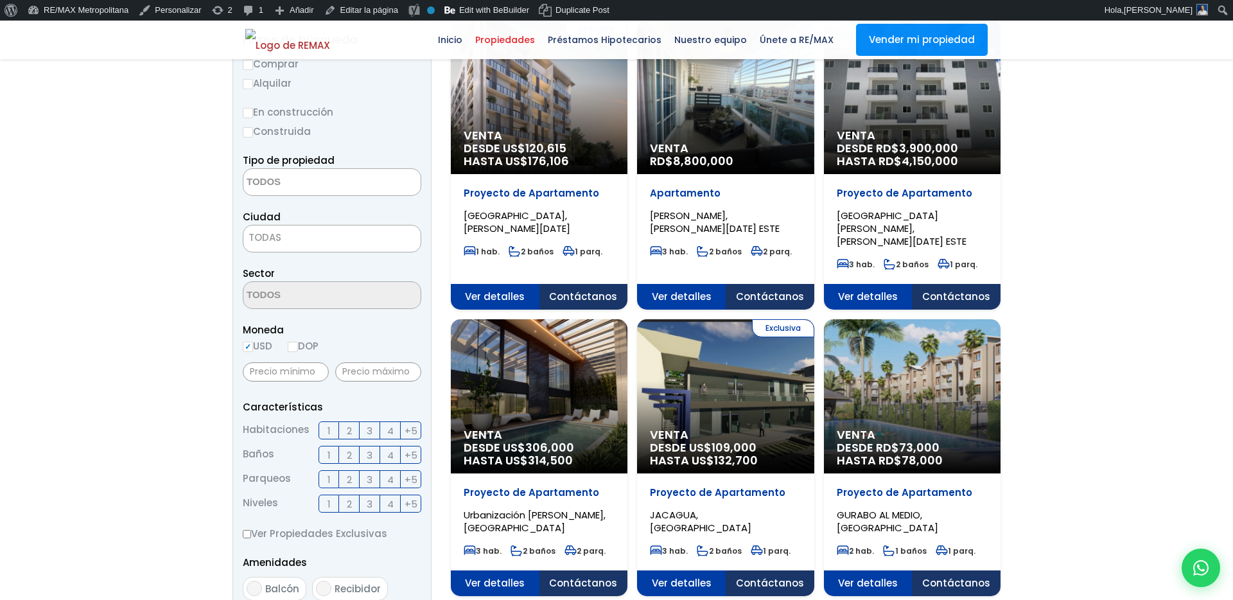
scroll to position [180, 0]
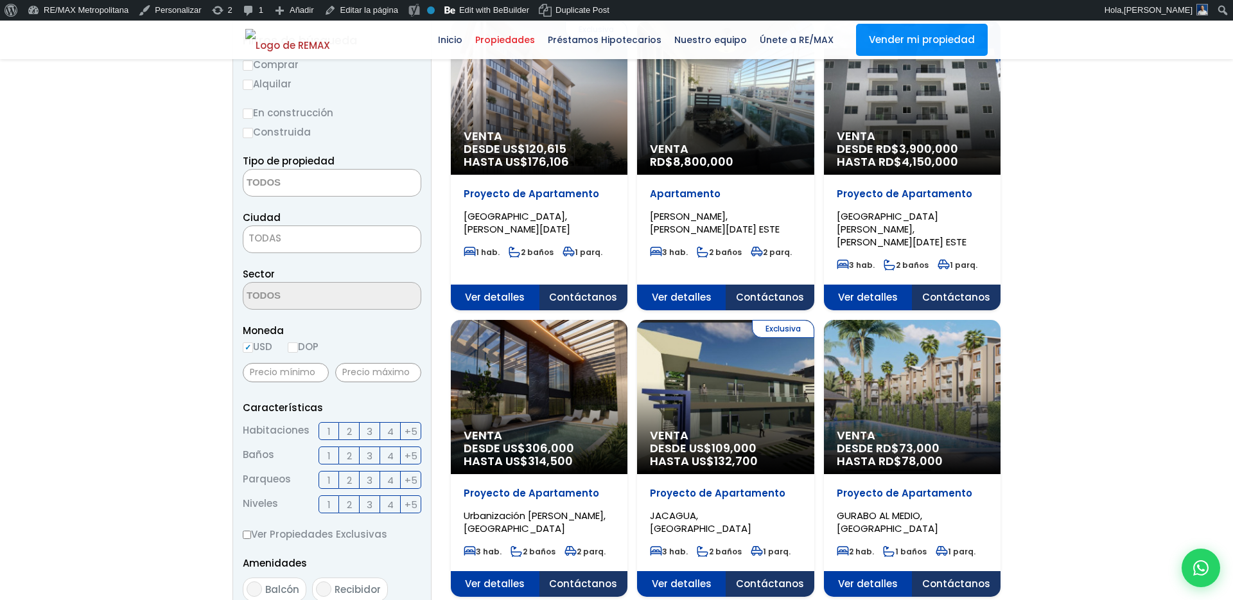
click at [589, 285] on span "Contáctanos" at bounding box center [584, 298] width 89 height 26
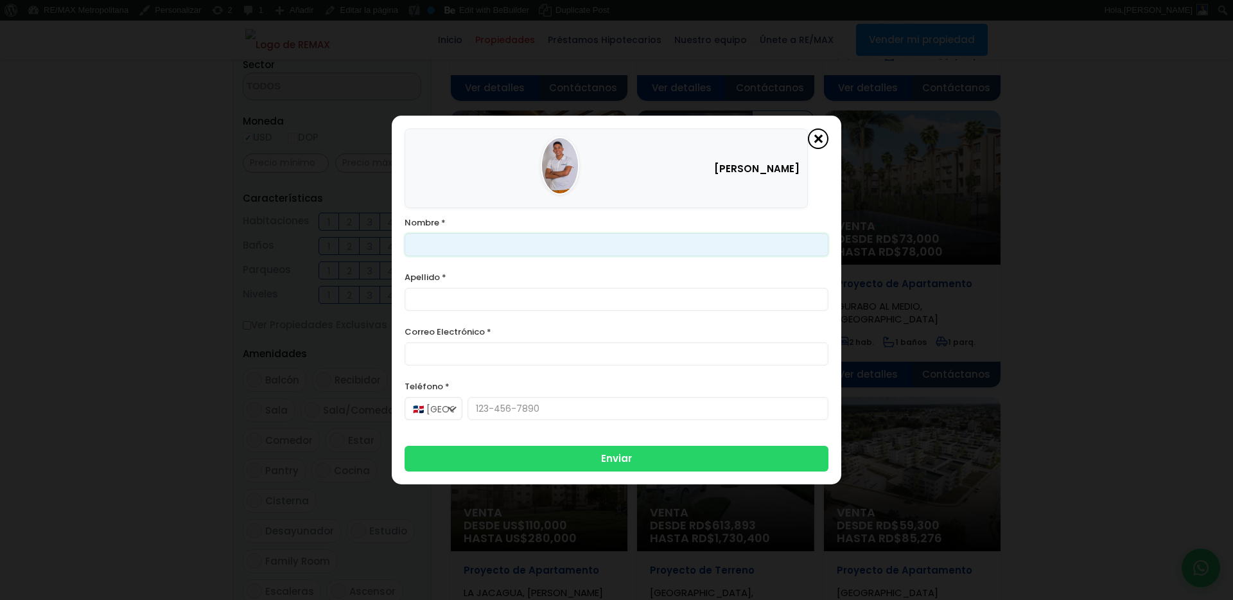
scroll to position [353, 0]
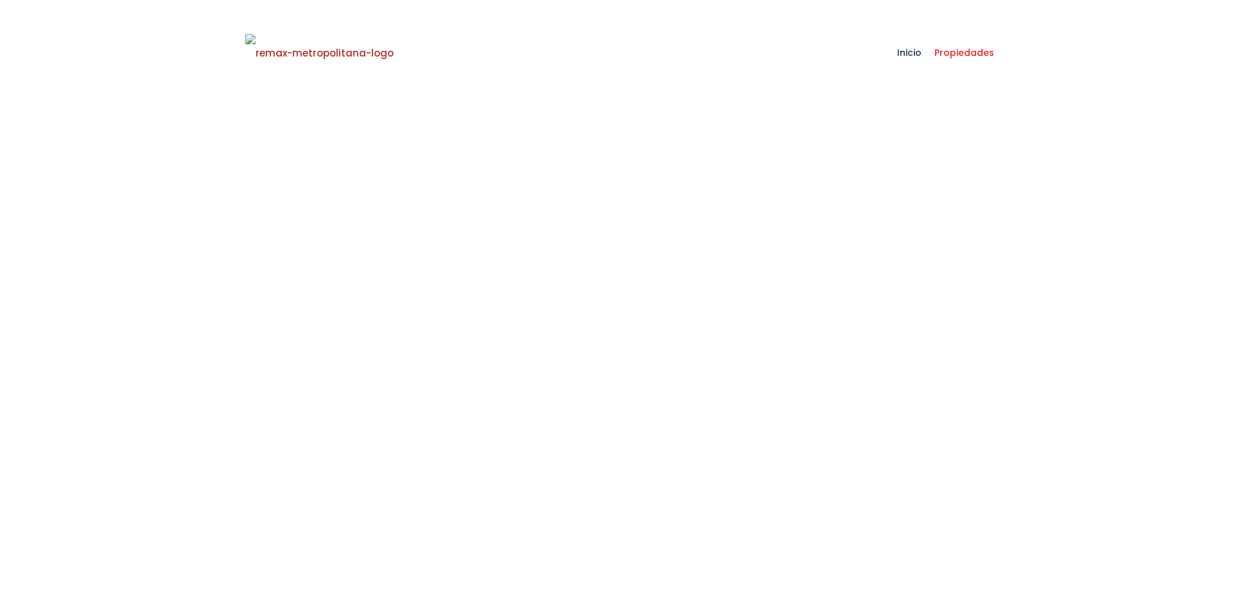
scroll to position [354, 0]
select select
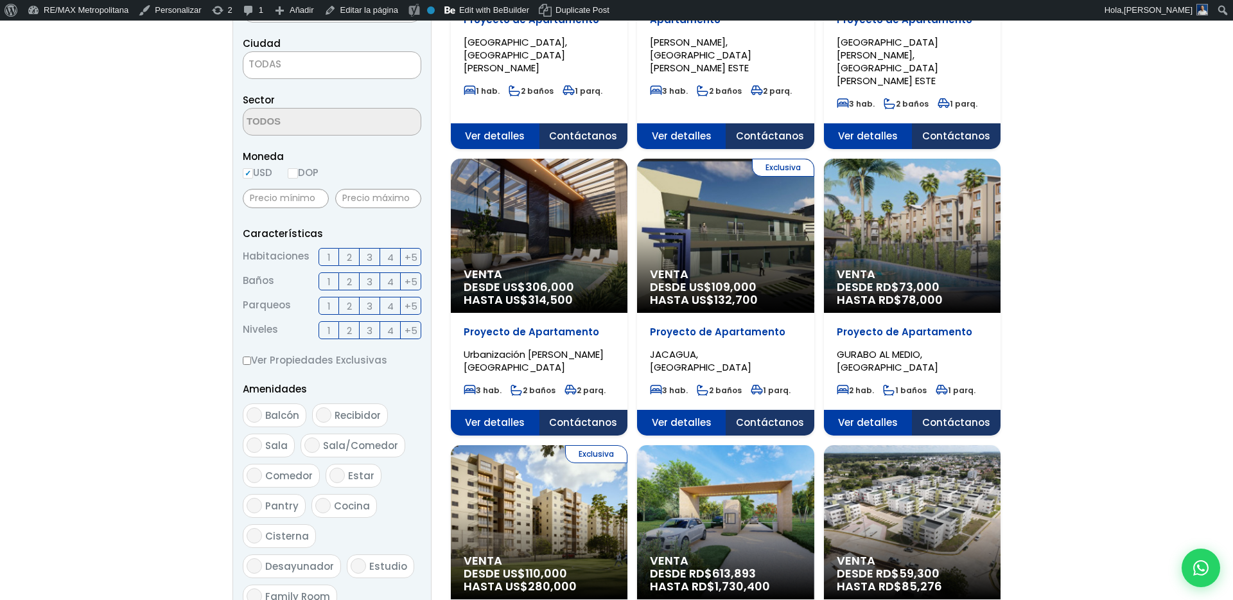
scroll to position [353, 0]
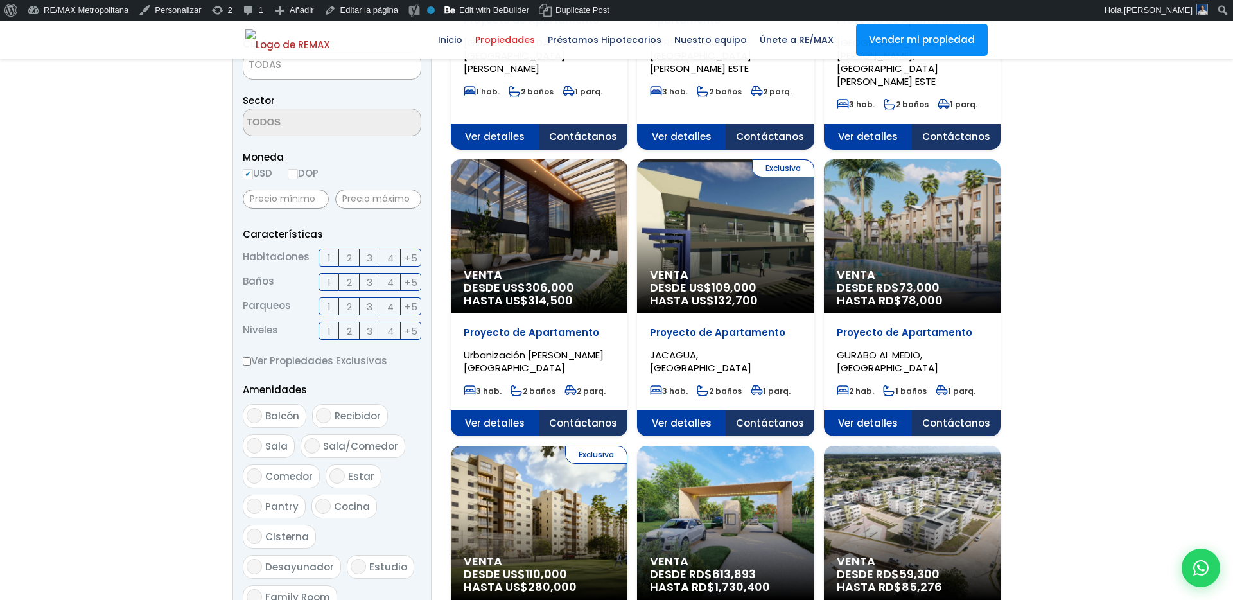
click at [628, 150] on span "Contáctanos" at bounding box center [584, 137] width 89 height 26
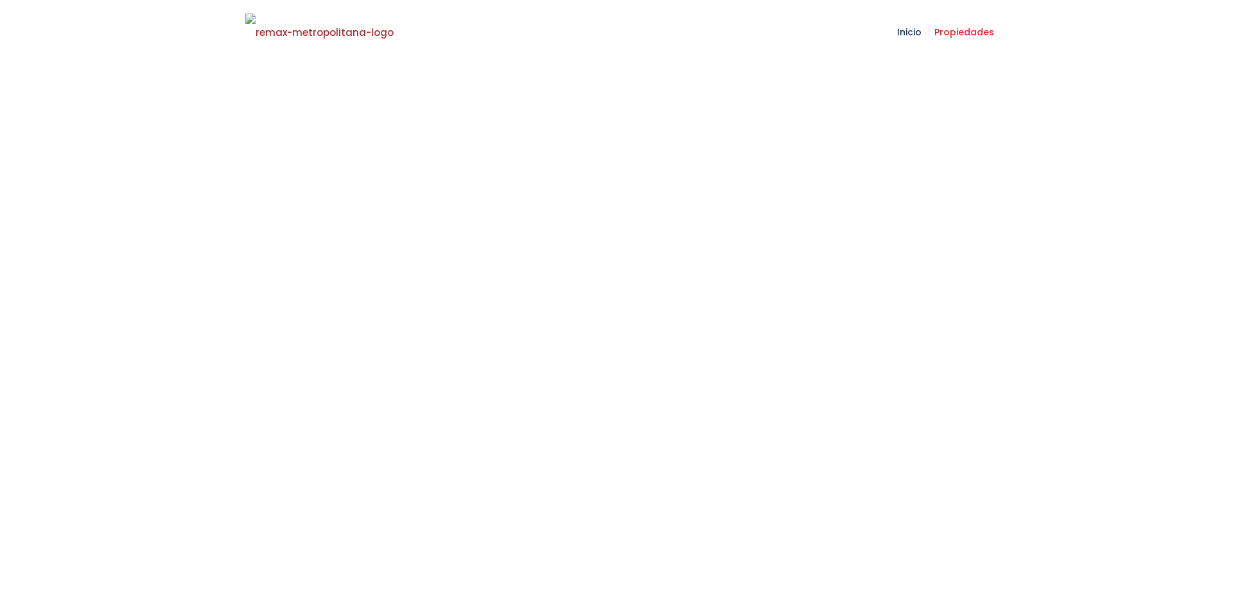
select select
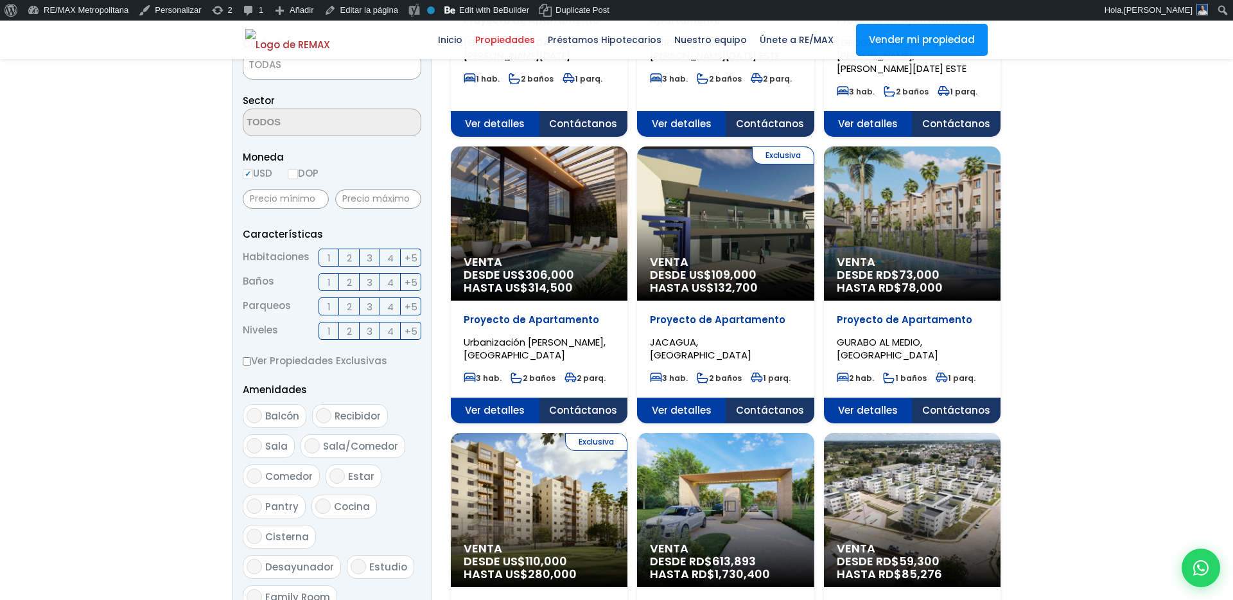
click at [585, 111] on span "Contáctanos" at bounding box center [584, 124] width 89 height 26
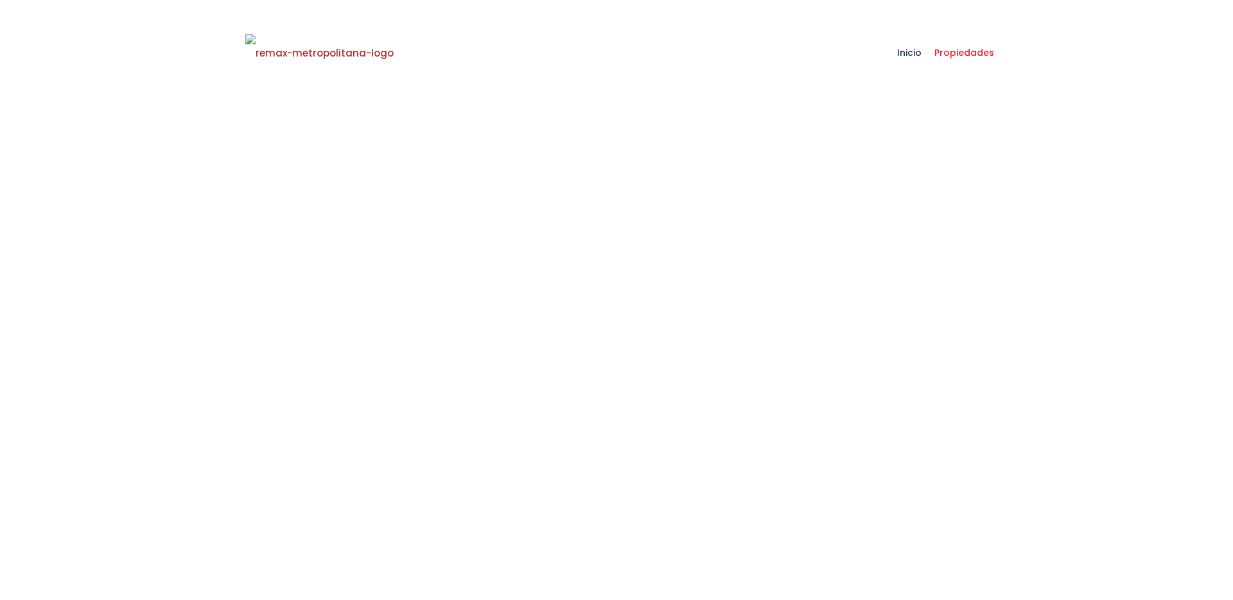
select select
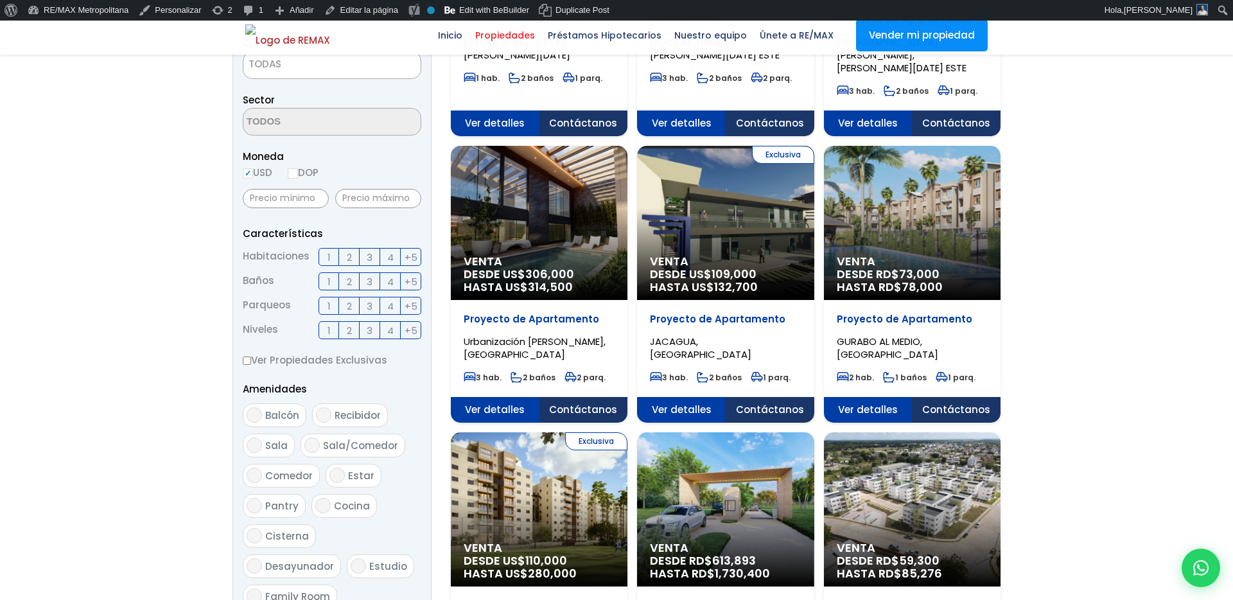
scroll to position [353, 0]
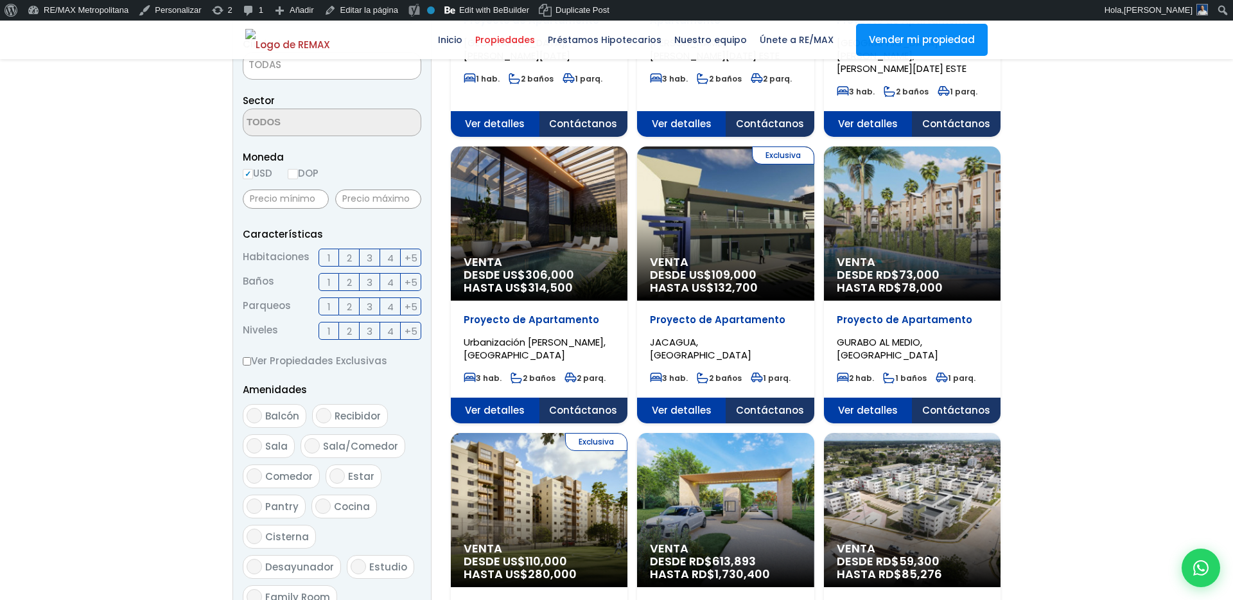
click at [616, 137] on span "Contáctanos" at bounding box center [584, 124] width 89 height 26
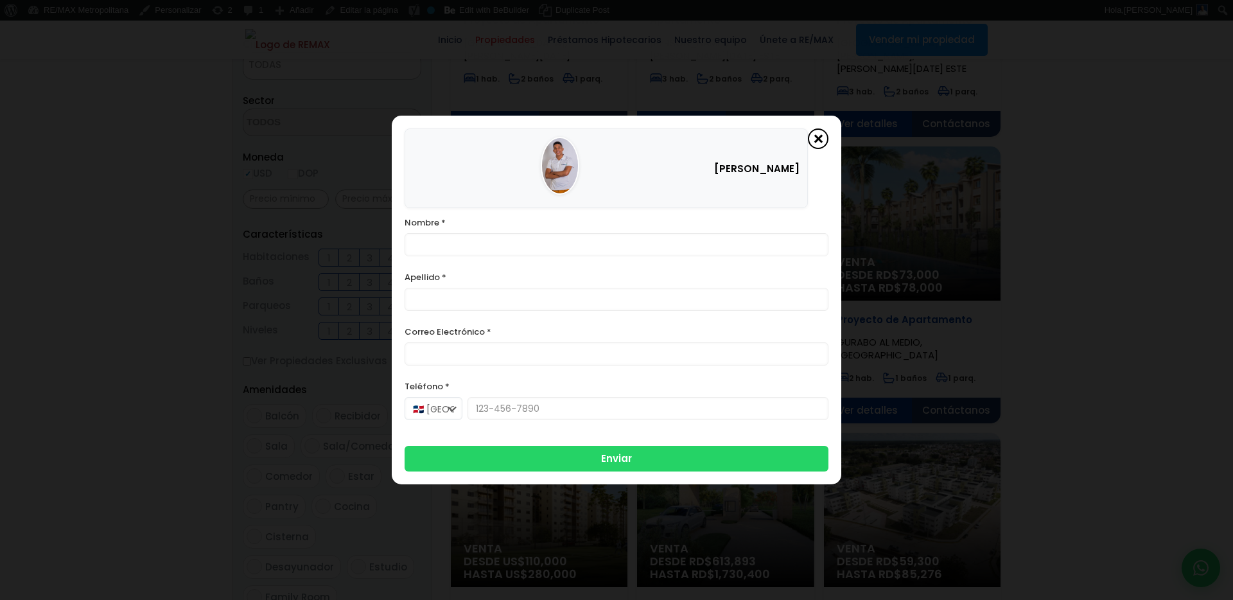
click at [822, 141] on span at bounding box center [818, 138] width 21 height 21
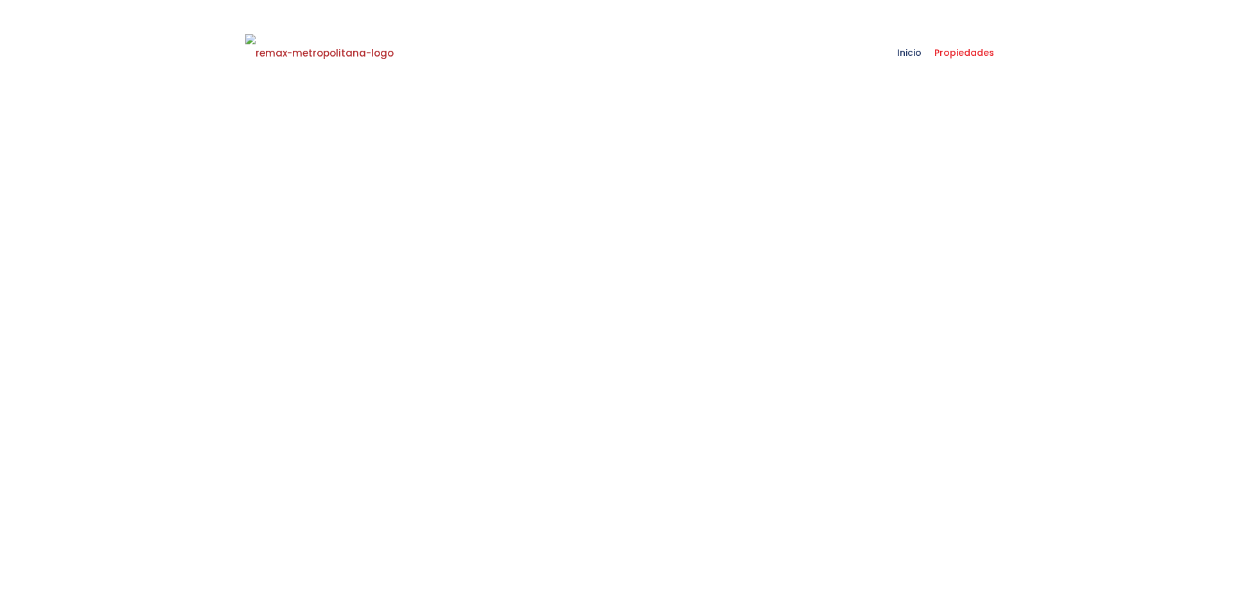
select select
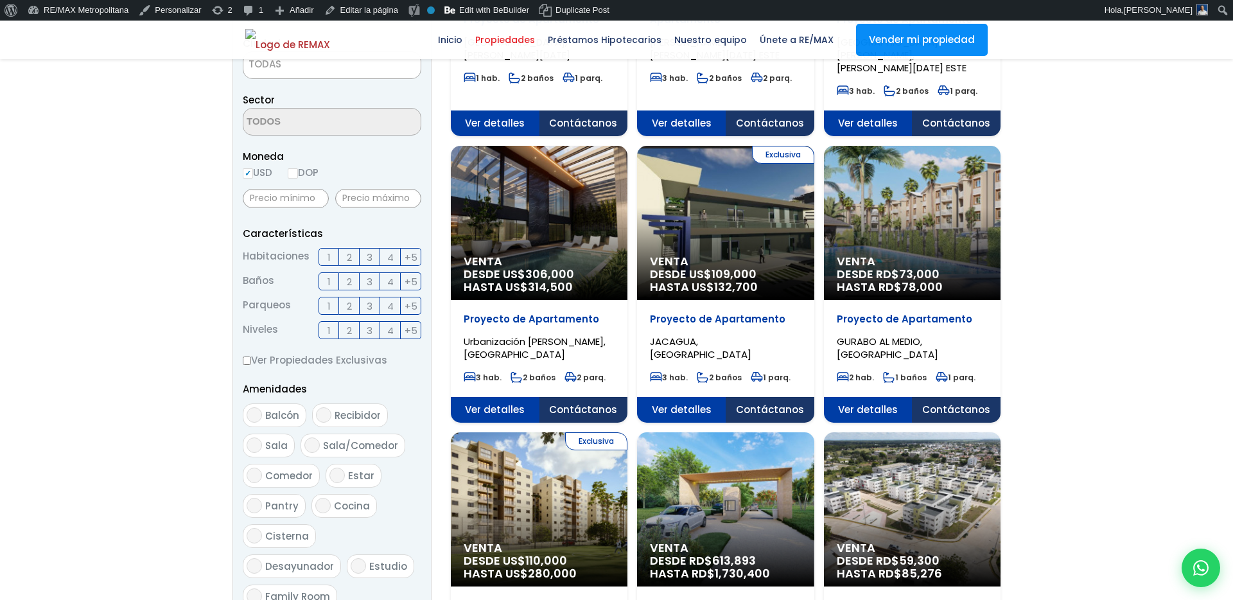
scroll to position [353, 0]
click at [556, 111] on span "Contáctanos" at bounding box center [584, 124] width 89 height 26
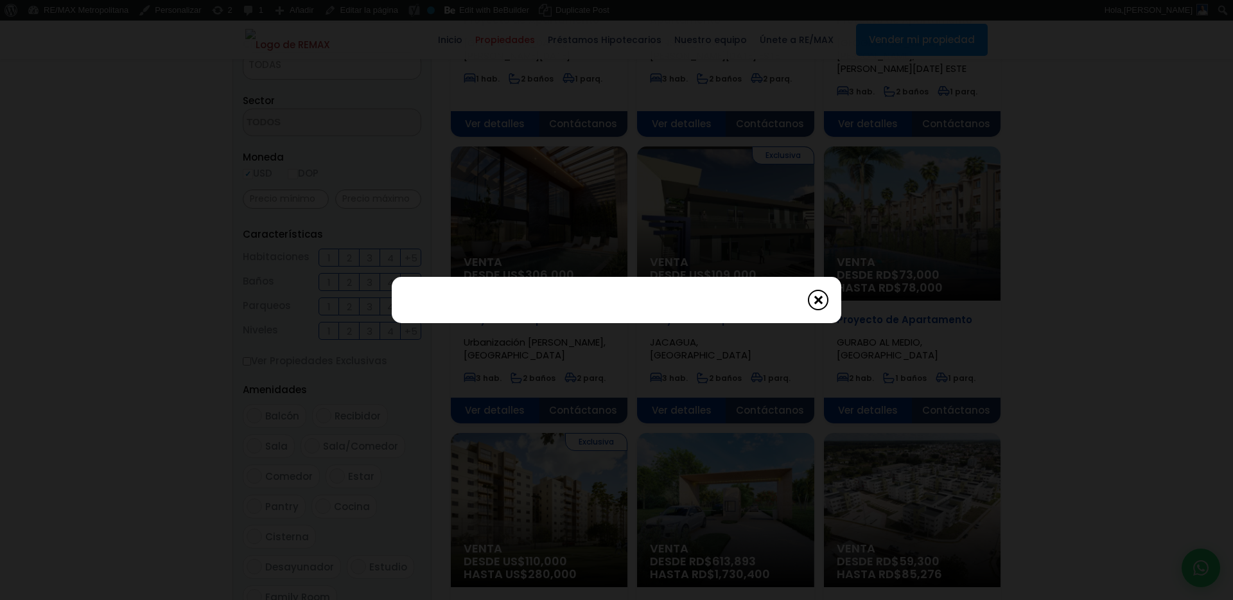
click at [824, 302] on span at bounding box center [818, 300] width 21 height 21
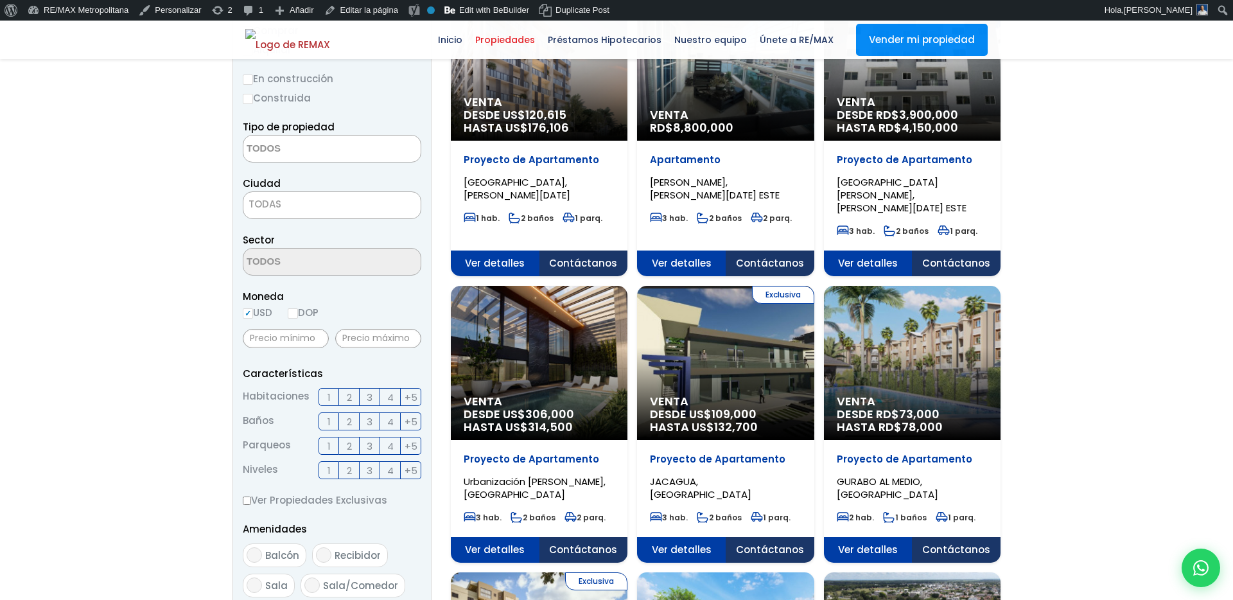
scroll to position [382, 0]
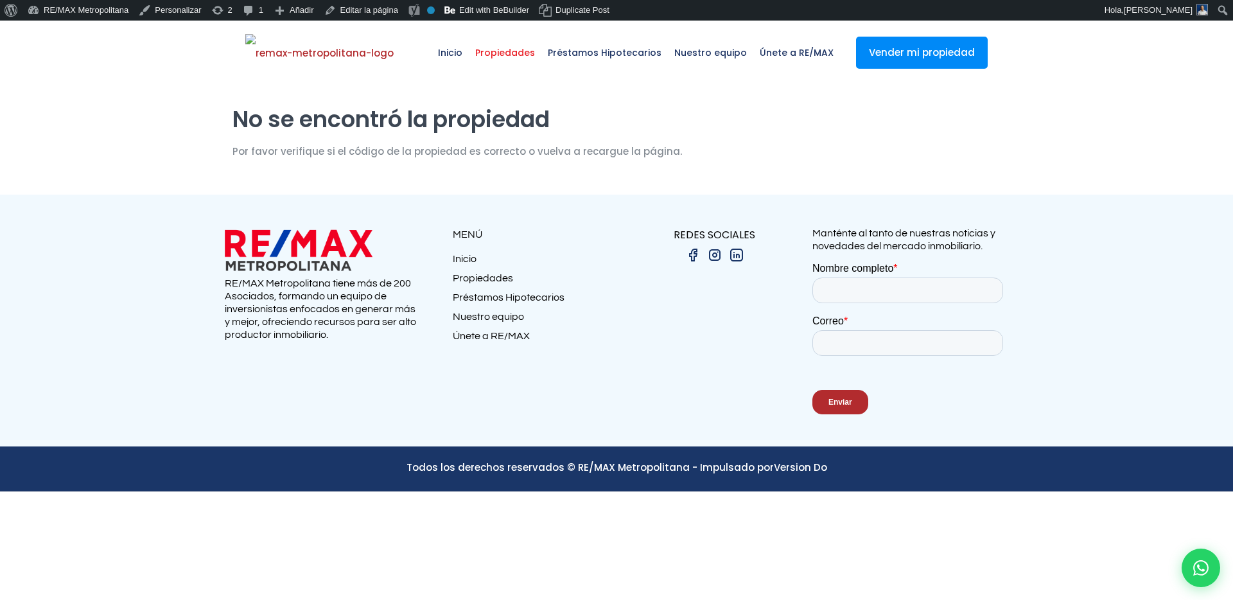
click at [522, 60] on span "Propiedades" at bounding box center [505, 52] width 73 height 39
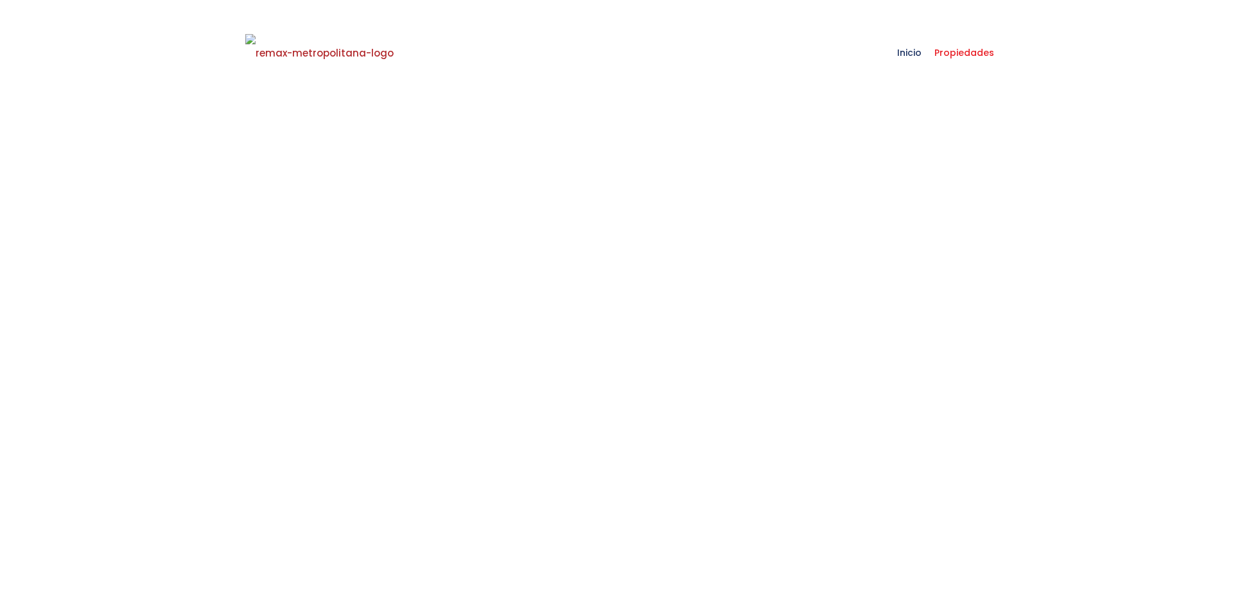
select select
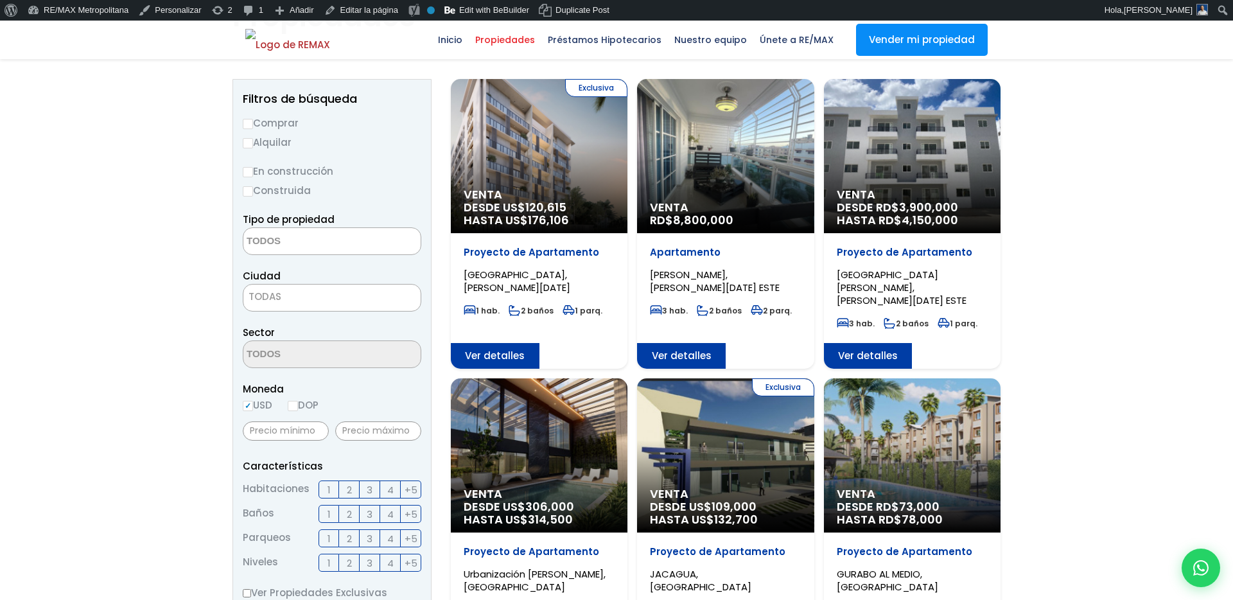
scroll to position [102, 0]
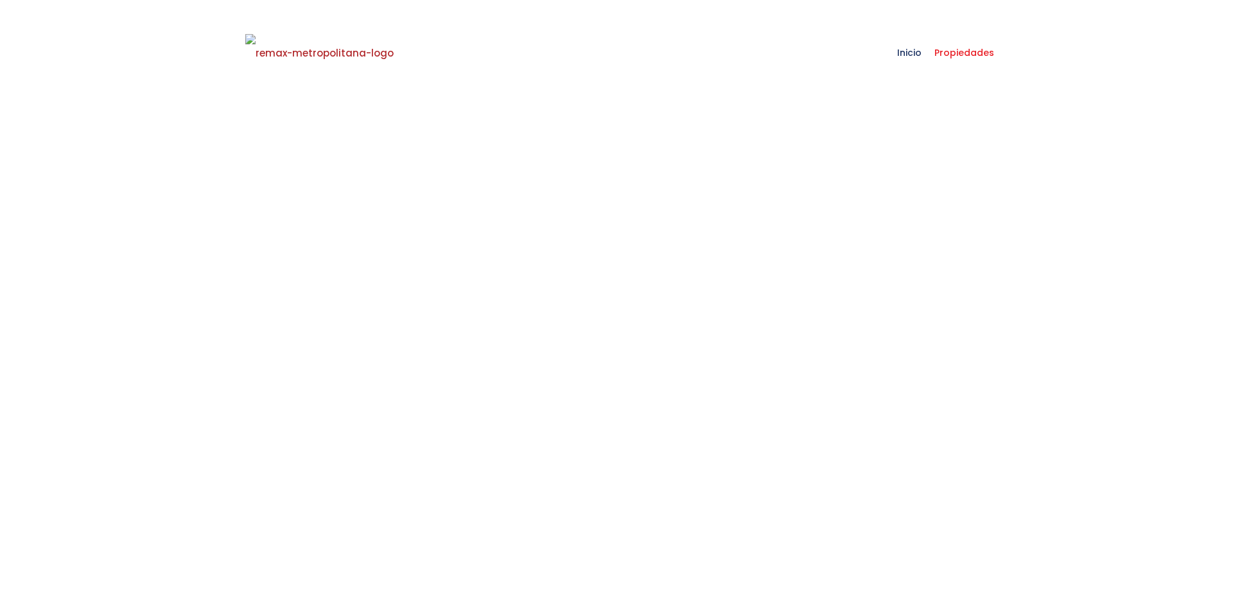
select select
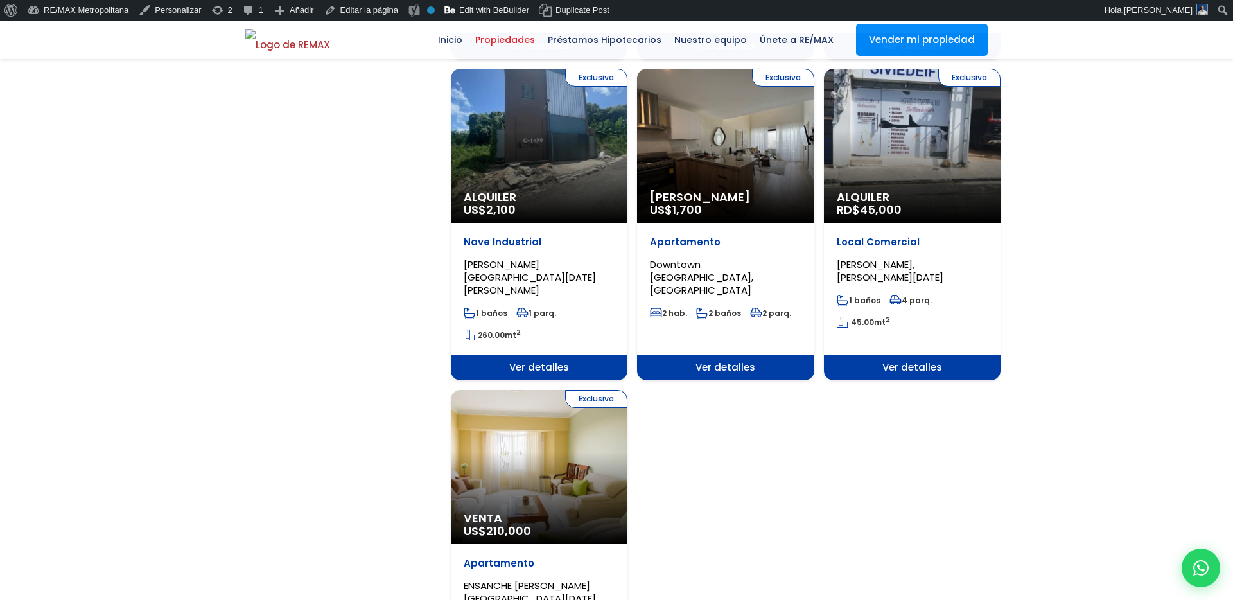
scroll to position [1678, 0]
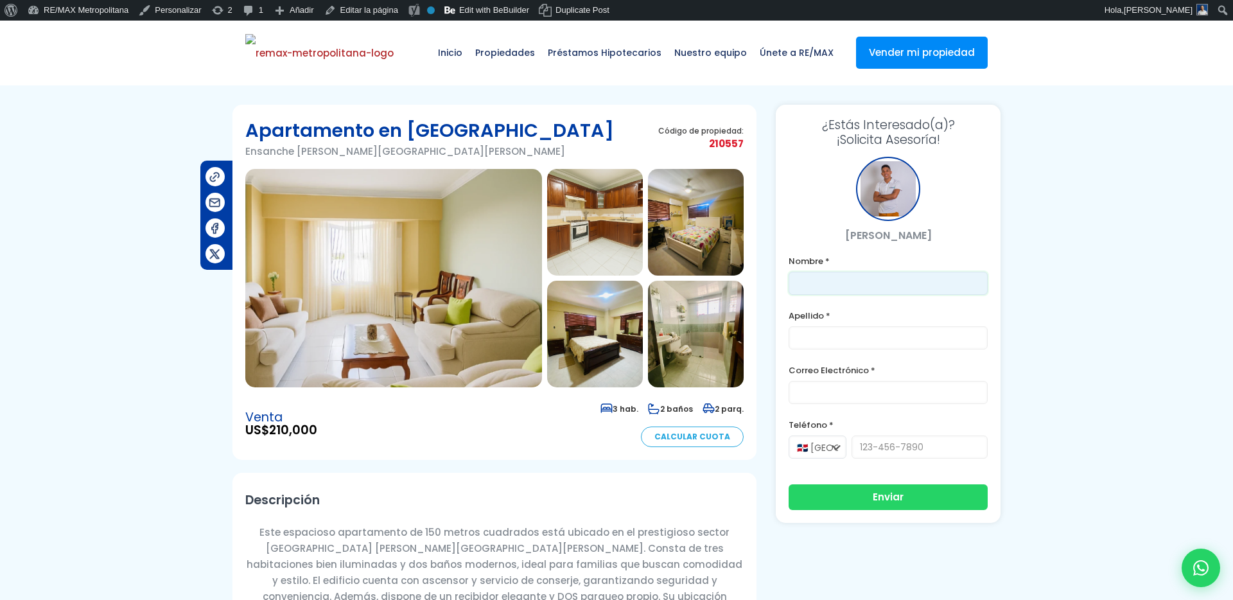
click at [844, 277] on input "text" at bounding box center [888, 283] width 199 height 23
type input "Franklin"
type input "[PERSON_NAME]"
click at [825, 376] on label "Correo Electrónico *" at bounding box center [888, 370] width 199 height 16
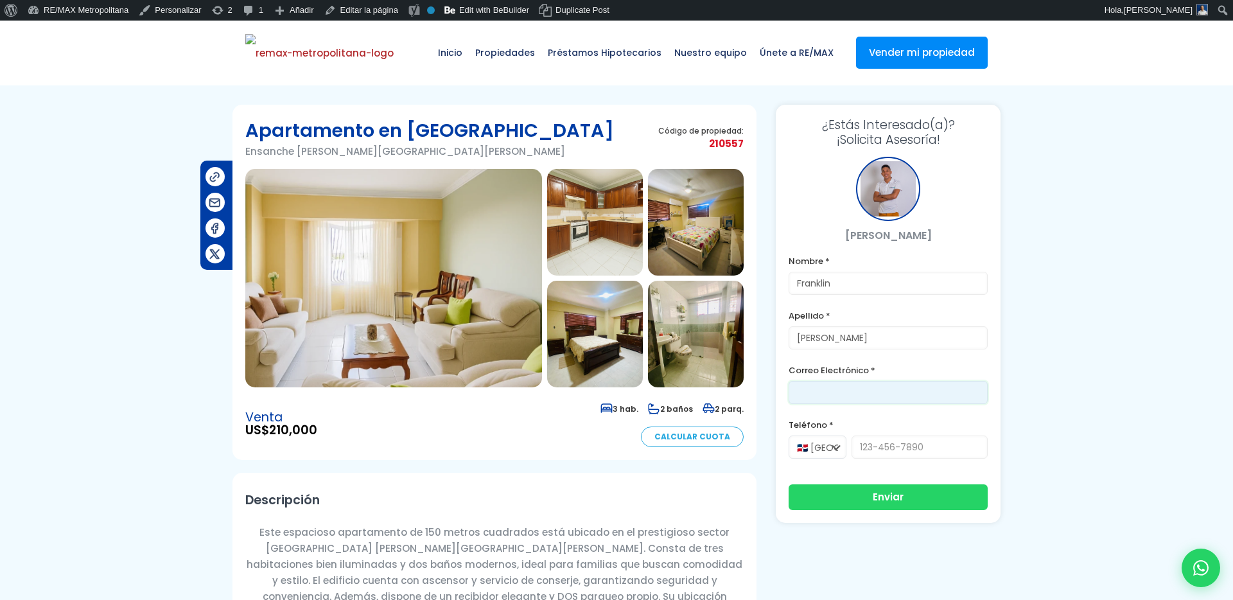
click at [825, 388] on input "email" at bounding box center [888, 392] width 199 height 23
type input "[PERSON_NAME][EMAIL_ADDRESS][DOMAIN_NAME]"
type input "8296191904"
click at [834, 394] on input "[PERSON_NAME][EMAIL_ADDRESS][DOMAIN_NAME]" at bounding box center [888, 392] width 199 height 23
type input "[EMAIL_ADDRESS][DOMAIN_NAME]"
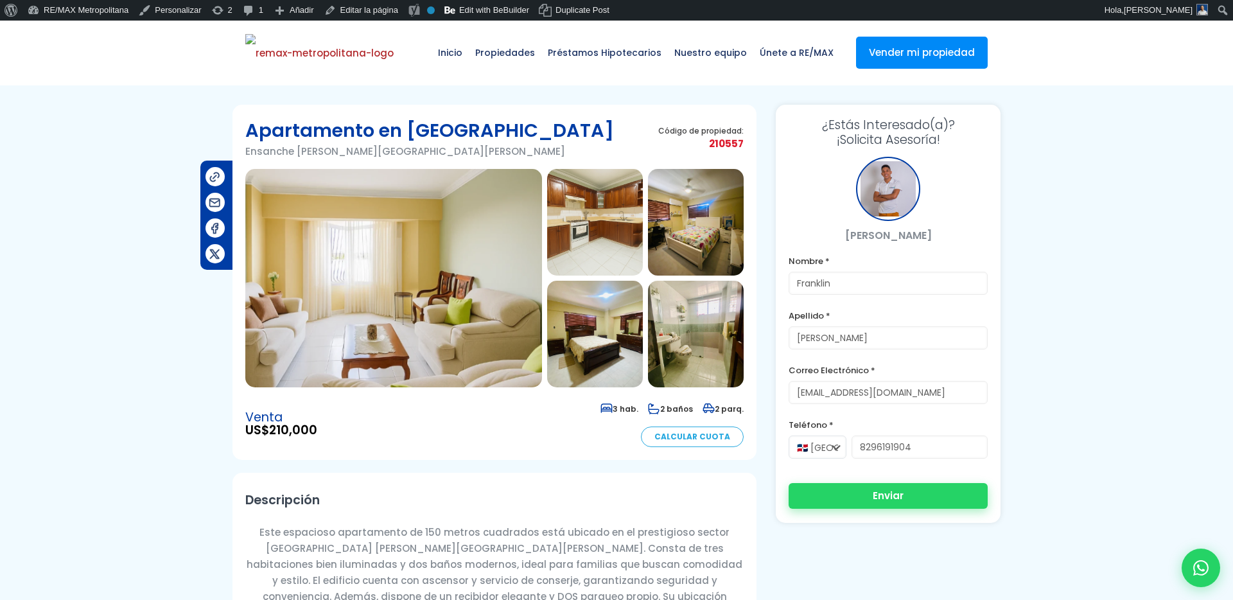
click at [887, 504] on button "Enviar" at bounding box center [888, 496] width 199 height 26
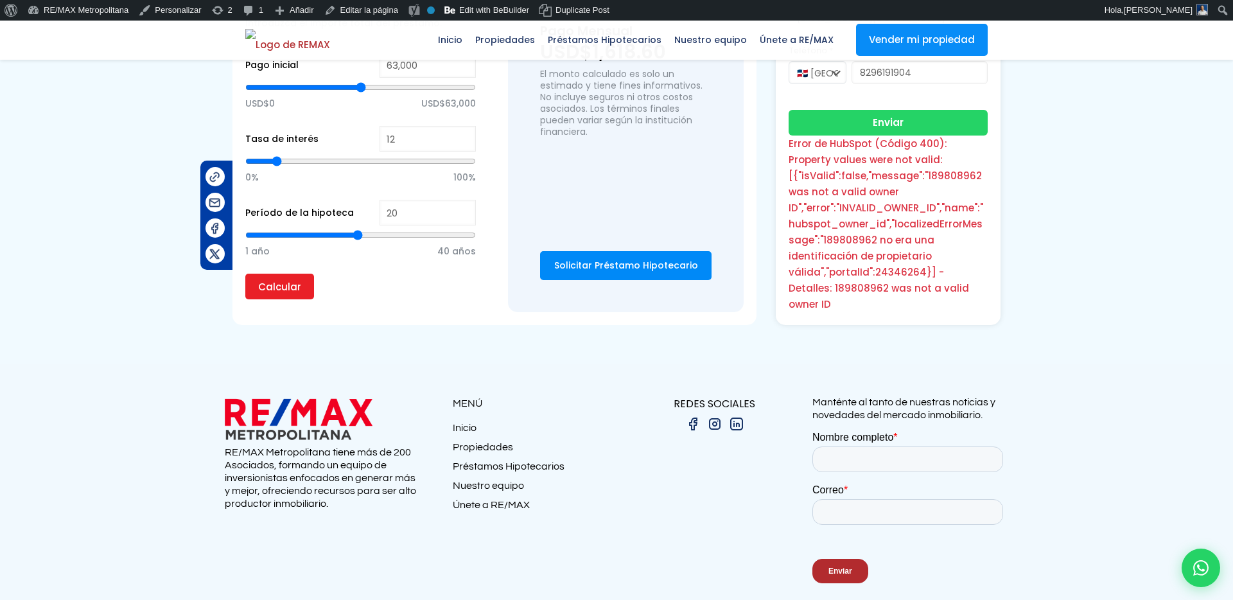
scroll to position [953, 0]
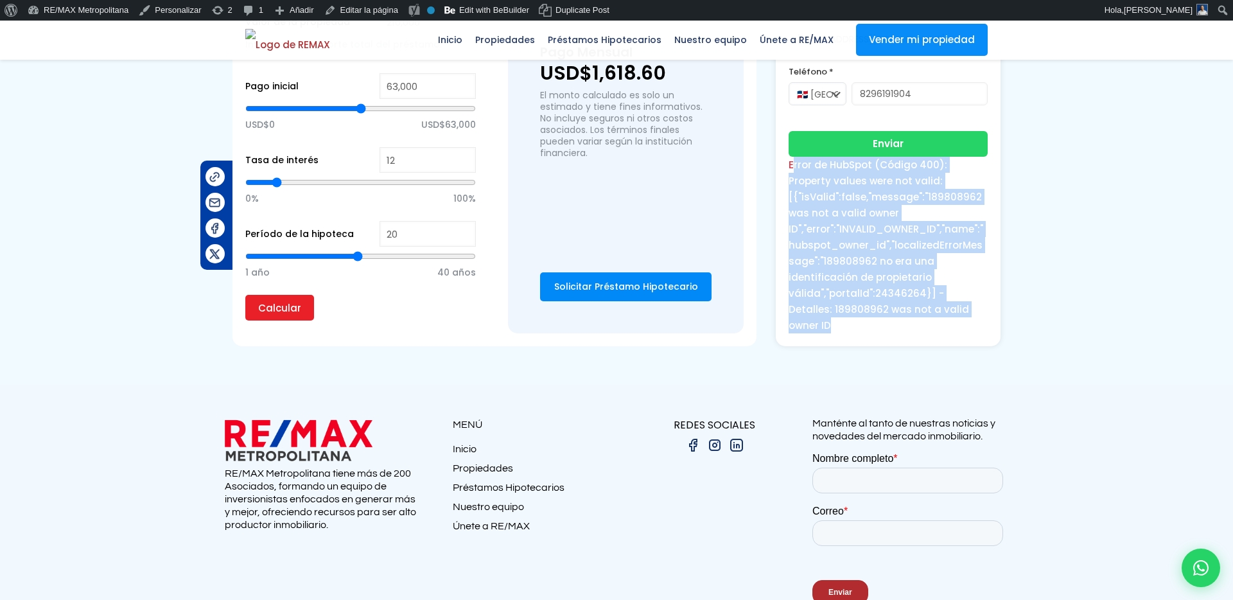
drag, startPoint x: 977, startPoint y: 329, endPoint x: 793, endPoint y: 188, distance: 232.3
click at [793, 188] on div "Error de HubSpot (Código 400): Property values were not valid: [{"isValid":fals…" at bounding box center [888, 245] width 199 height 177
copy div "rror de HubSpot (Código 400): Property values were not valid: [{"isValid":false…"
click at [793, 188] on div "Error de HubSpot (Código 400): Property values were not valid: [{"isValid":fals…" at bounding box center [888, 245] width 199 height 177
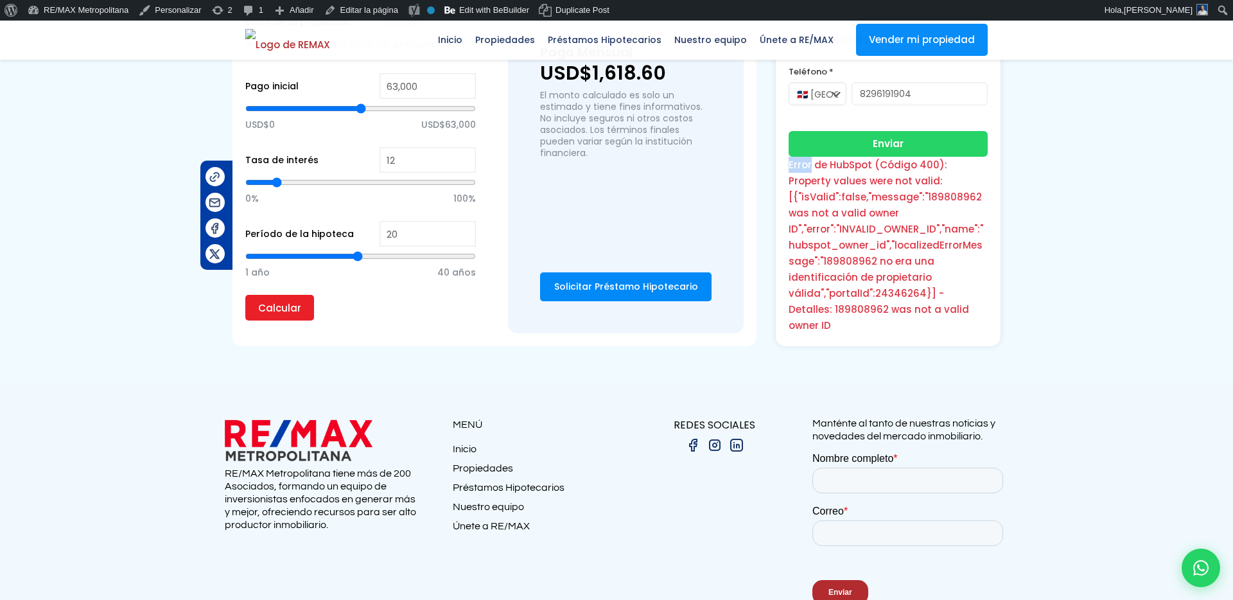
click at [793, 188] on div "Error de HubSpot (Código 400): Property values were not valid: [{"isValid":fals…" at bounding box center [888, 245] width 199 height 177
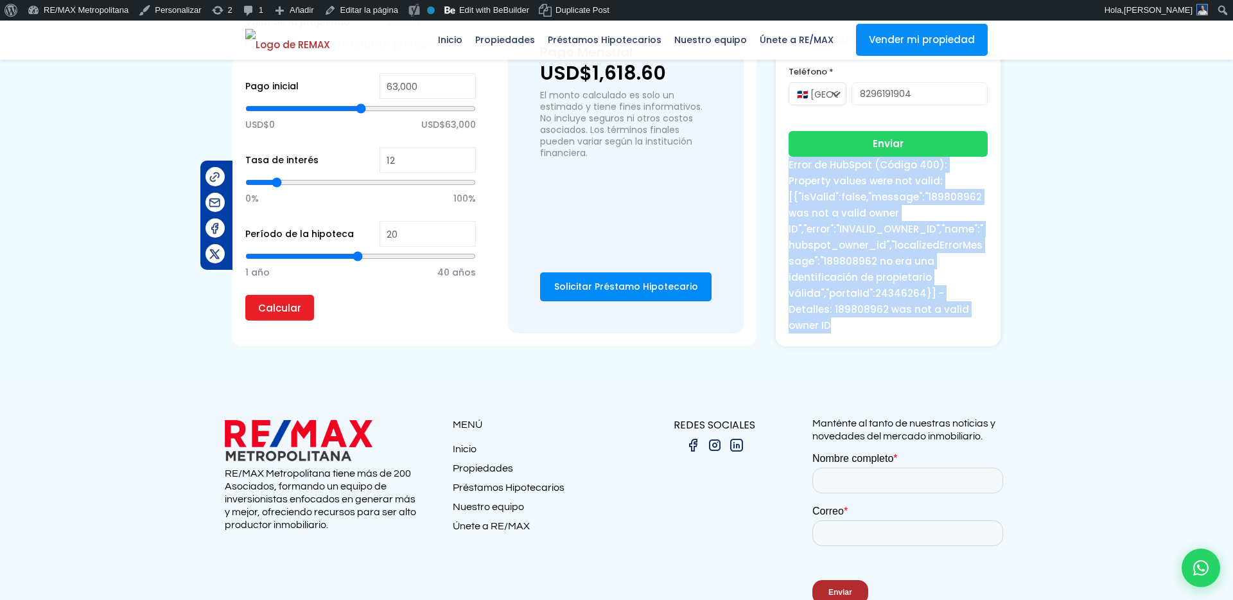
click at [793, 188] on div "Error de HubSpot (Código 400): Property values were not valid: [{"isValid":fals…" at bounding box center [888, 245] width 199 height 177
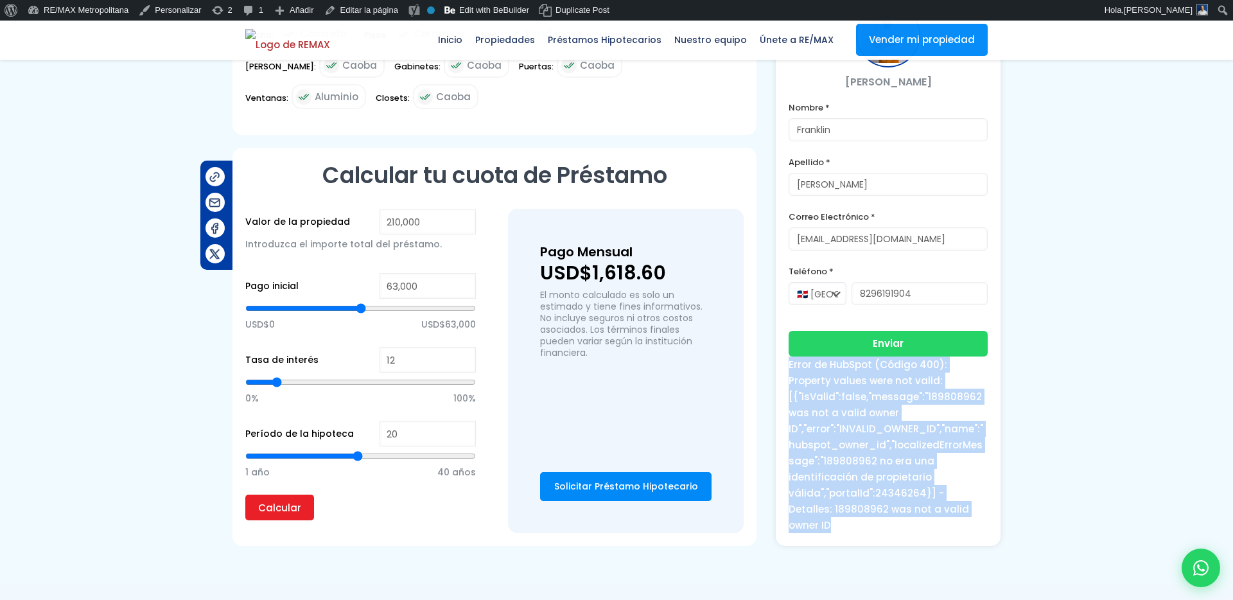
scroll to position [690, 0]
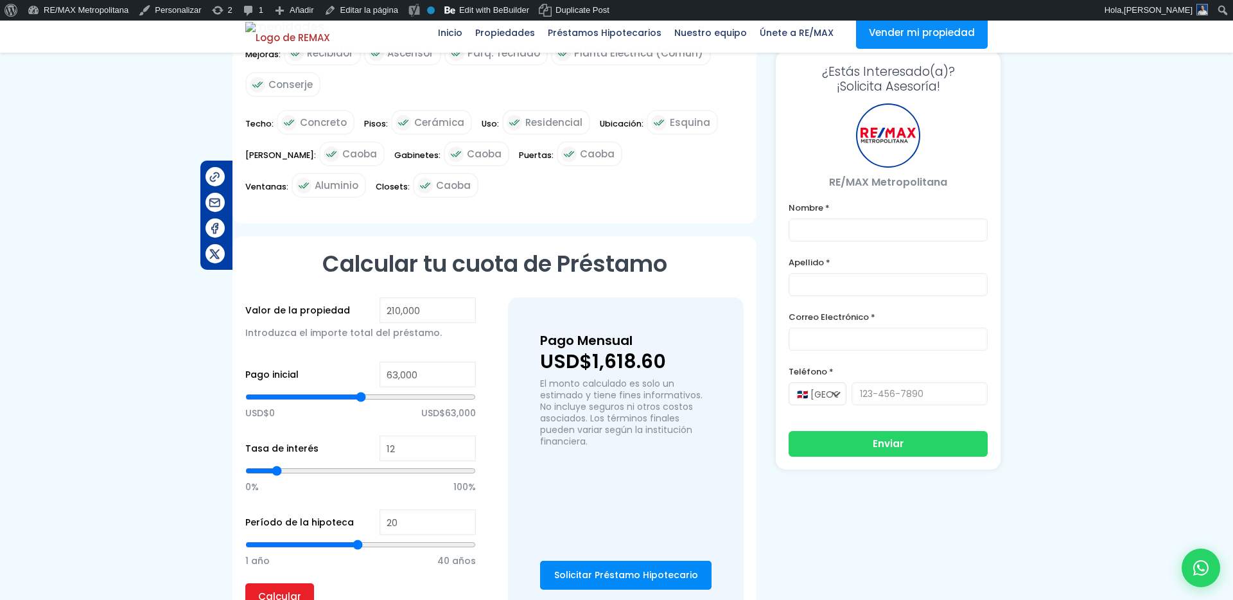
scroll to position [690, 0]
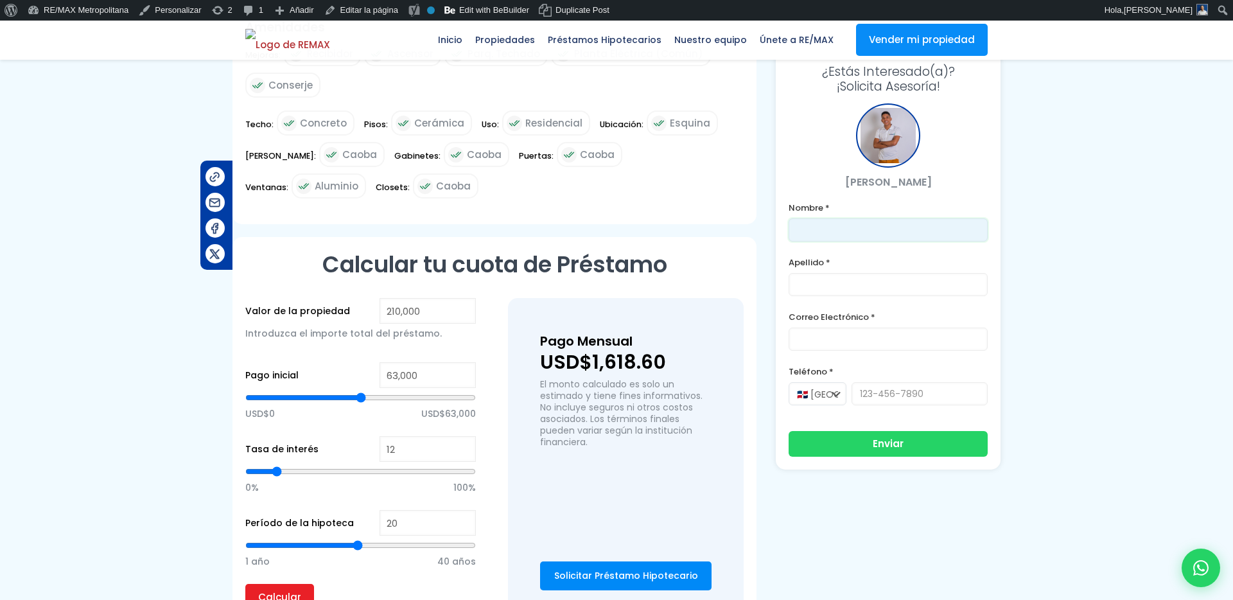
click at [961, 229] on input "text" at bounding box center [888, 229] width 199 height 23
type input "Franklin"
type input "Gonzalez"
type input "franklin.a.marte@gmail.com"
type input "8296191904"
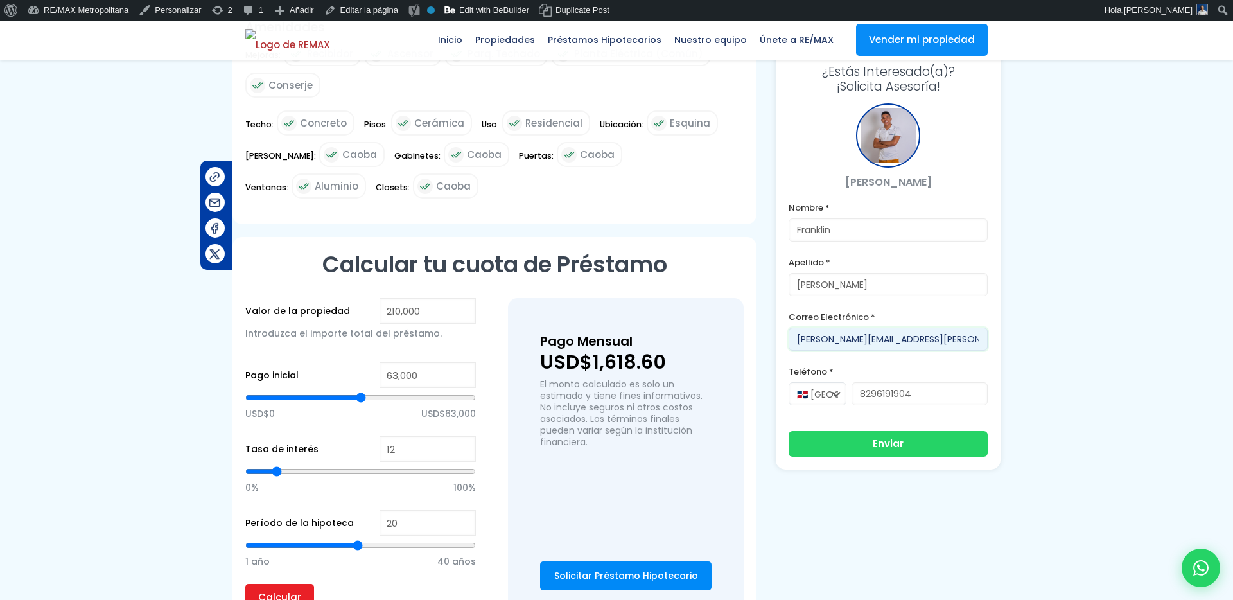
click at [864, 337] on input "franklin.a.marte@gmail.com" at bounding box center [888, 339] width 199 height 23
click at [833, 339] on input "franklin@berrywhale.com" at bounding box center [888, 339] width 199 height 23
type input "franklin111@berrywhale.com"
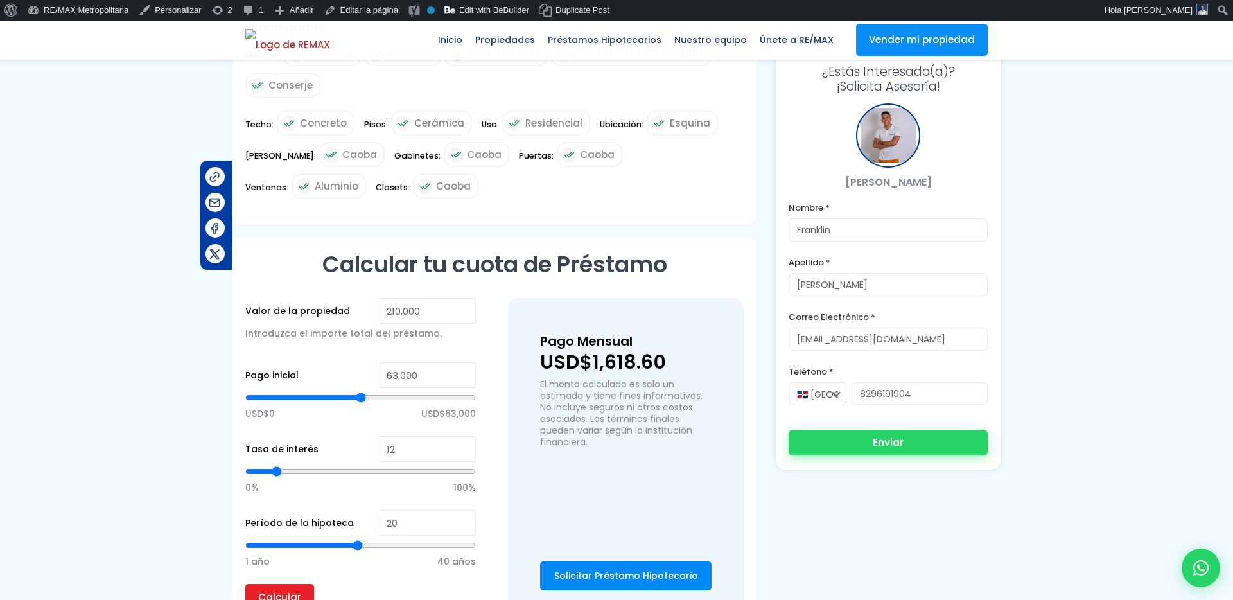
click at [877, 445] on button "Enviar" at bounding box center [888, 443] width 199 height 26
